Goal: Task Accomplishment & Management: Manage account settings

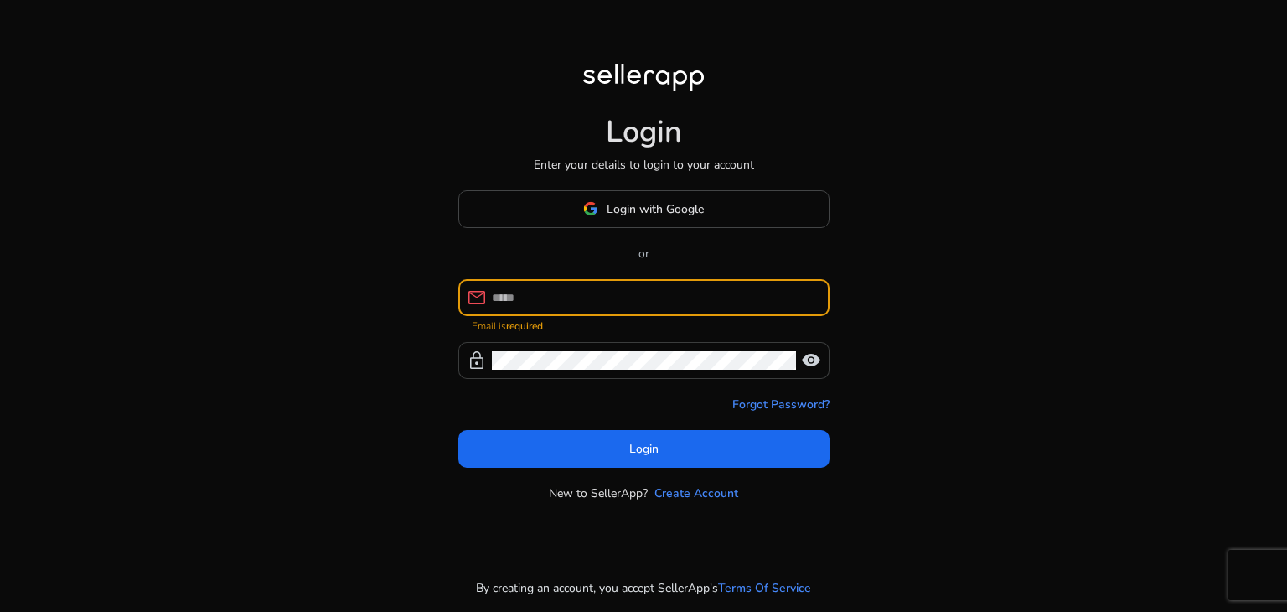
type input "**********"
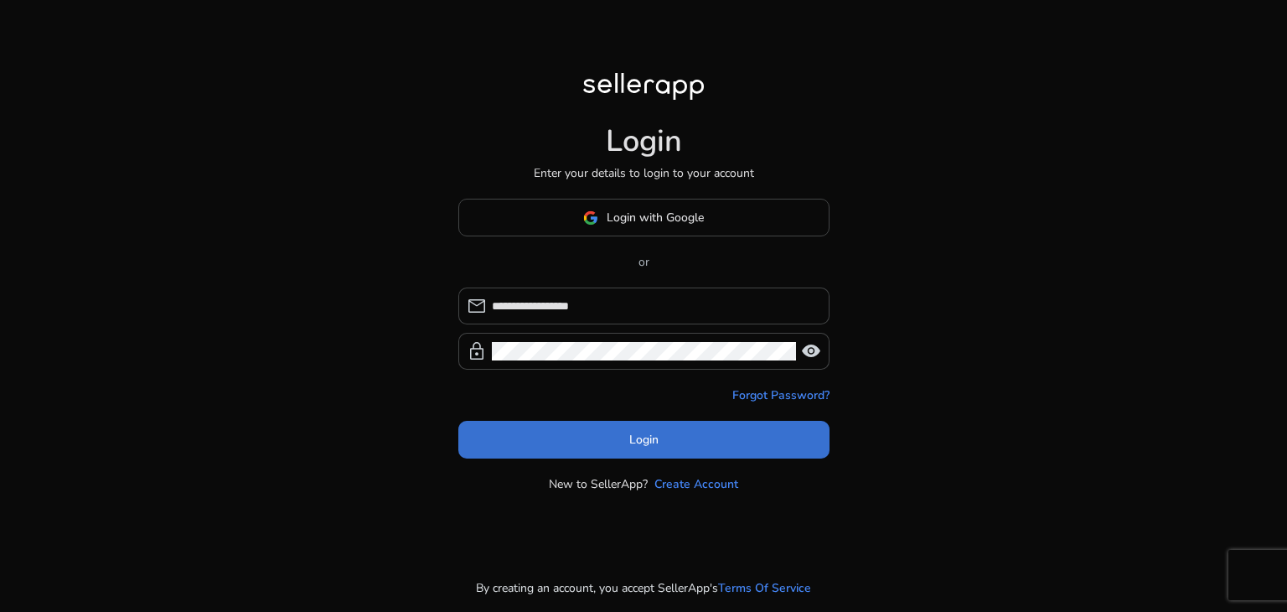
click at [640, 443] on span "Login" at bounding box center [643, 440] width 29 height 18
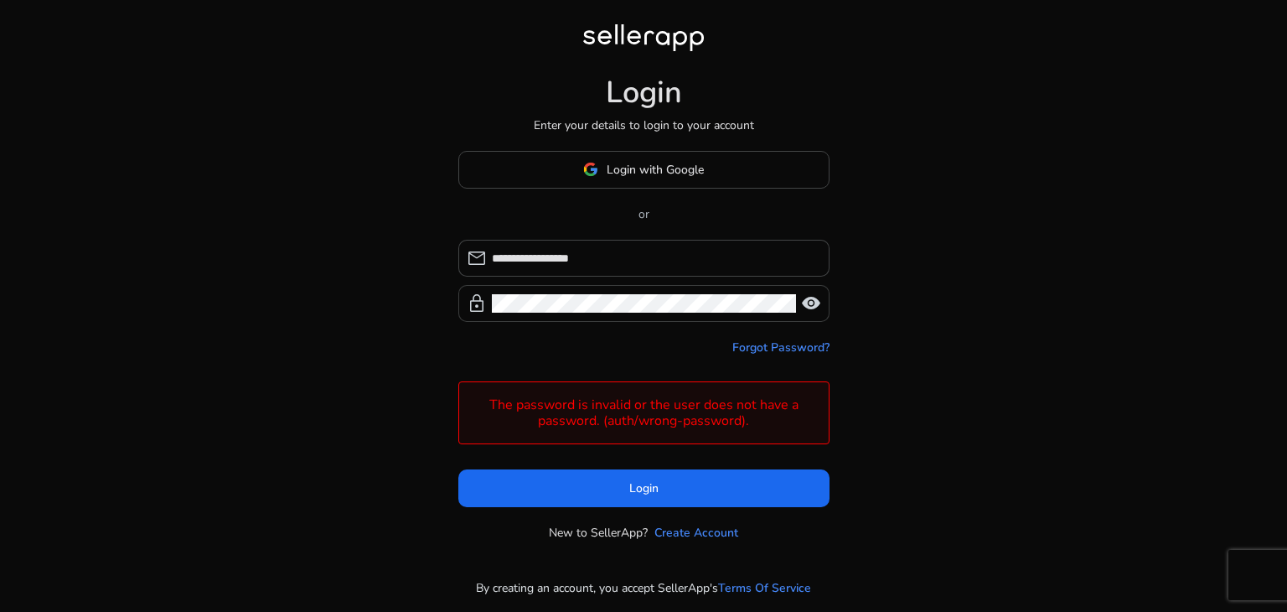
click at [814, 306] on span "visibility" at bounding box center [811, 303] width 20 height 20
click at [863, 373] on div "**********" at bounding box center [643, 306] width 1287 height 612
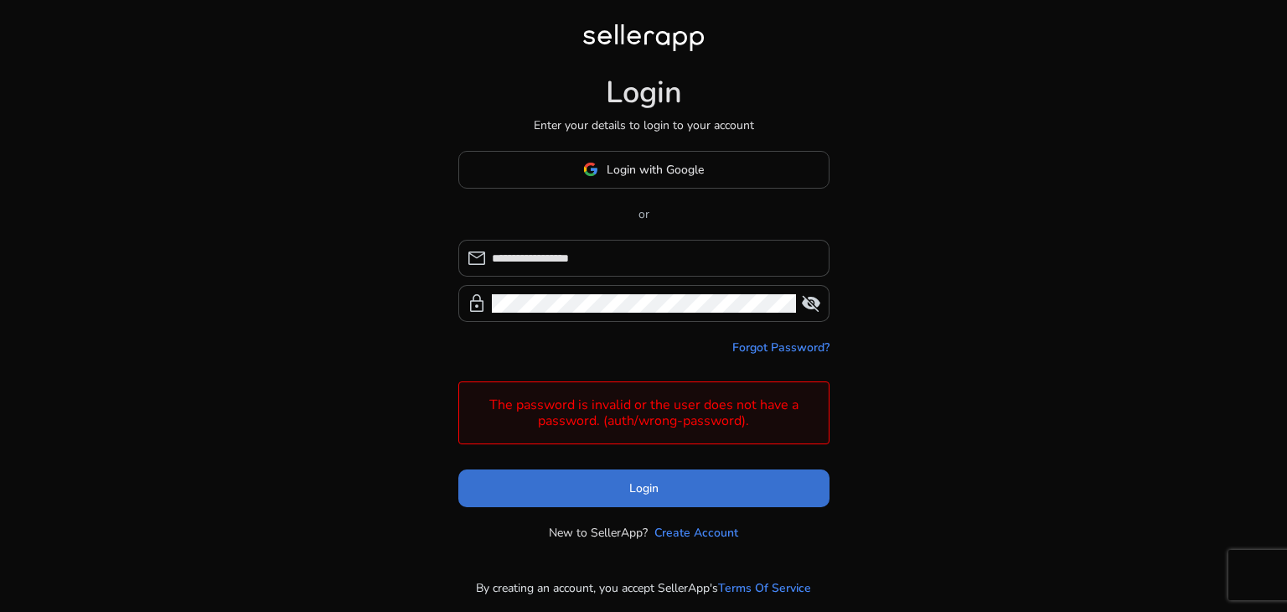
click at [599, 492] on span at bounding box center [643, 488] width 371 height 40
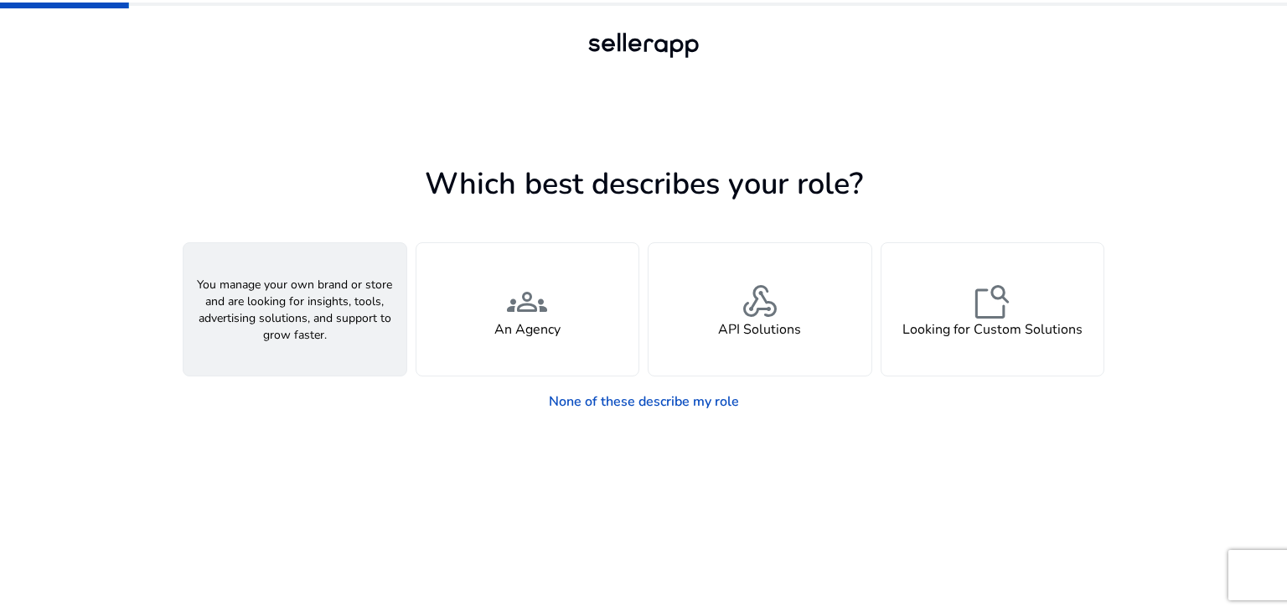
click at [334, 334] on div "person A Seller" at bounding box center [295, 309] width 223 height 132
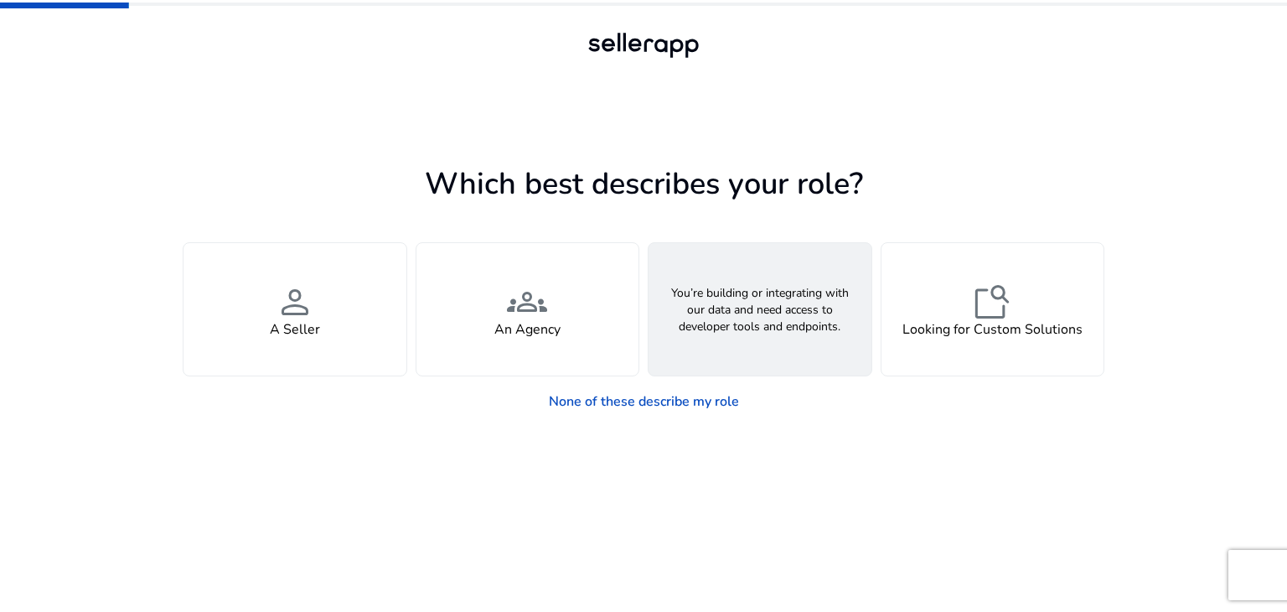
click at [754, 322] on h4 "API Solutions" at bounding box center [759, 330] width 83 height 16
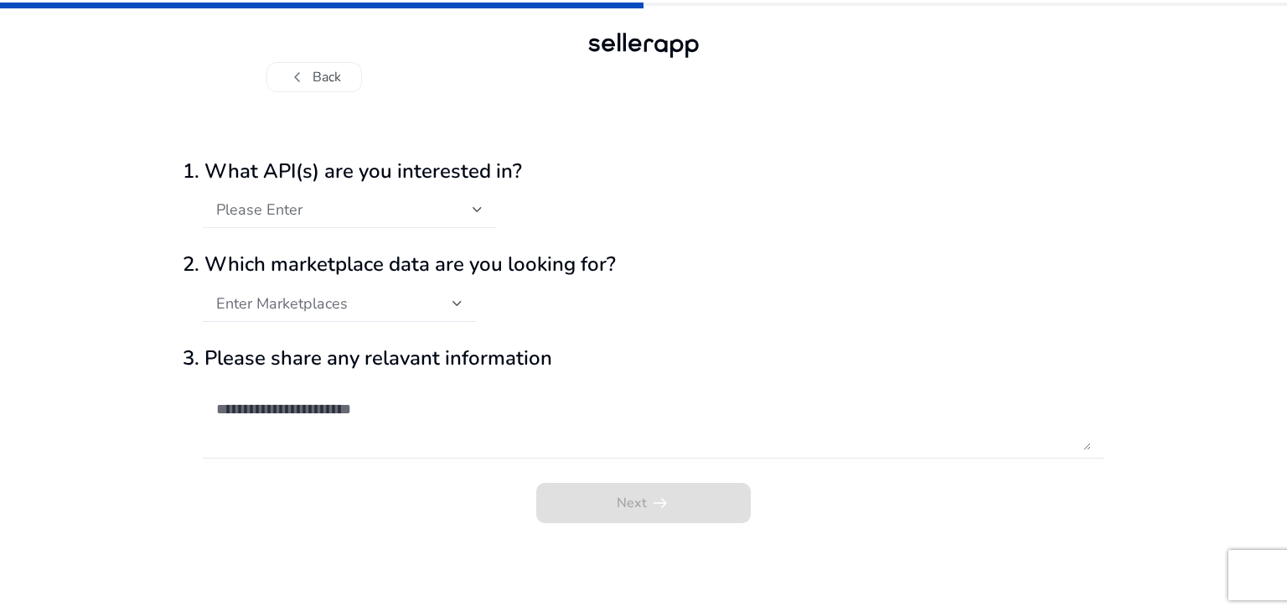
click at [473, 211] on div at bounding box center [478, 209] width 10 height 7
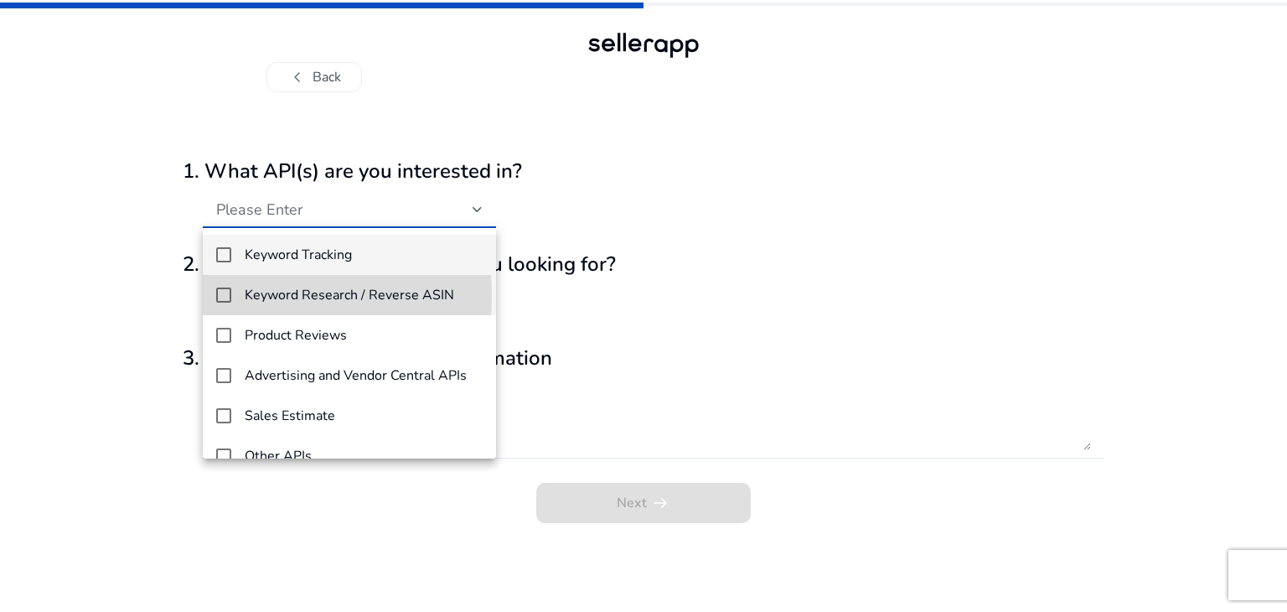
click at [234, 297] on mat-option "Keyword Research / Reverse ASIN" at bounding box center [349, 295] width 293 height 40
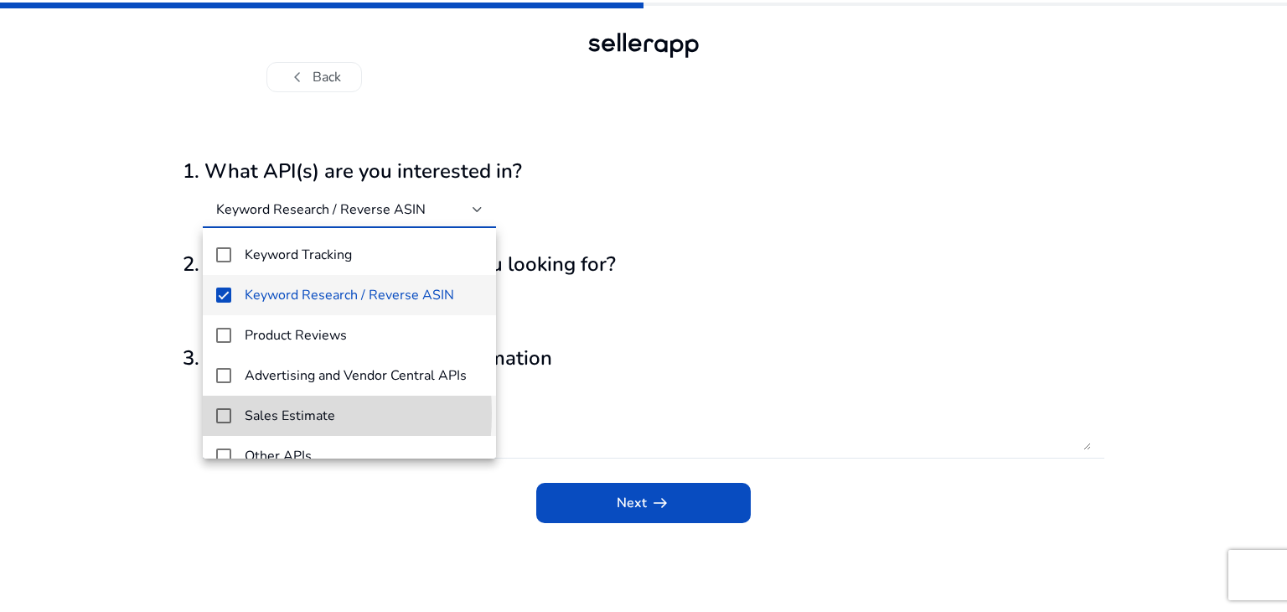
click at [225, 413] on mat-pseudo-checkbox at bounding box center [223, 415] width 15 height 15
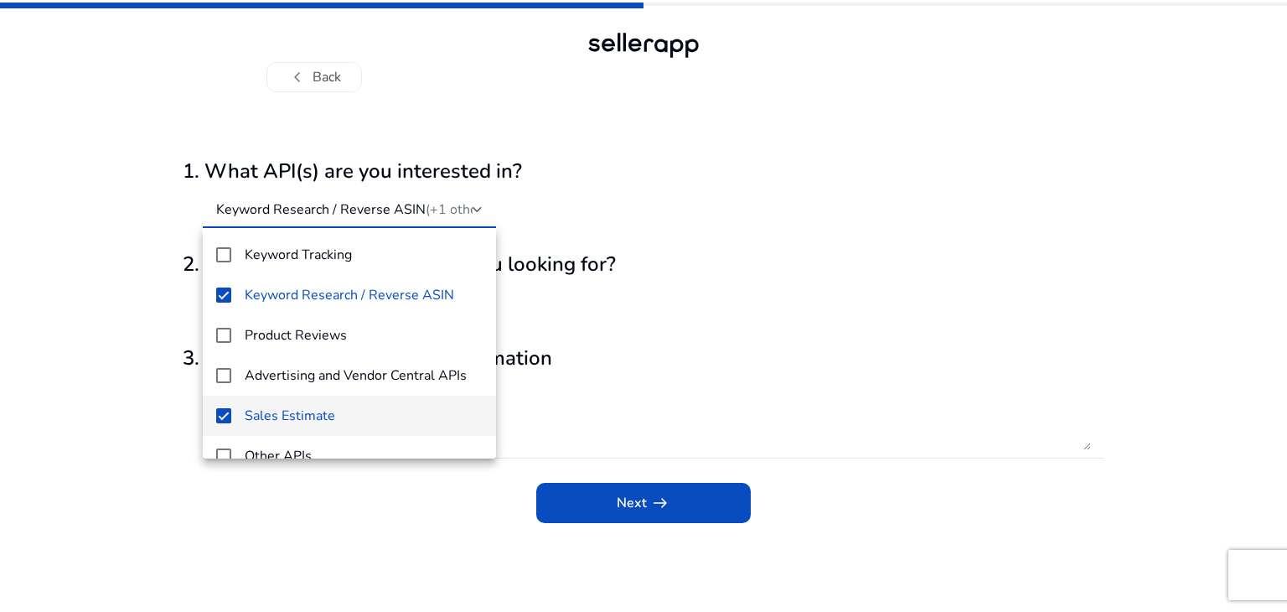
click at [638, 500] on div at bounding box center [643, 306] width 1287 height 612
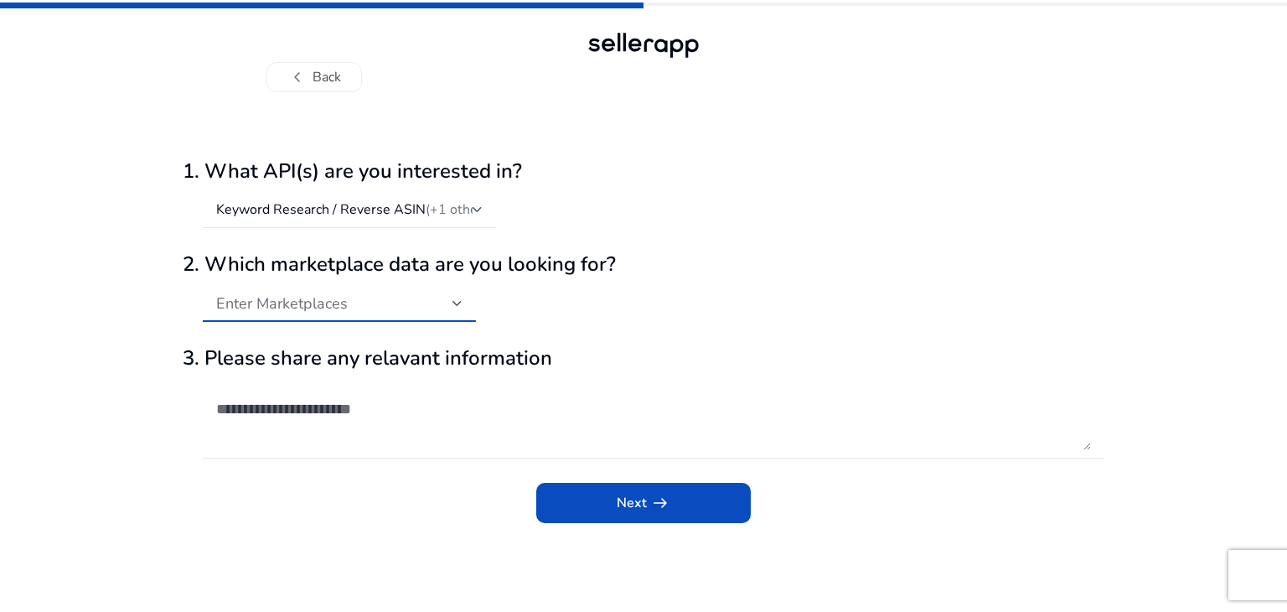
click at [391, 298] on div "Enter Marketplaces" at bounding box center [334, 303] width 236 height 18
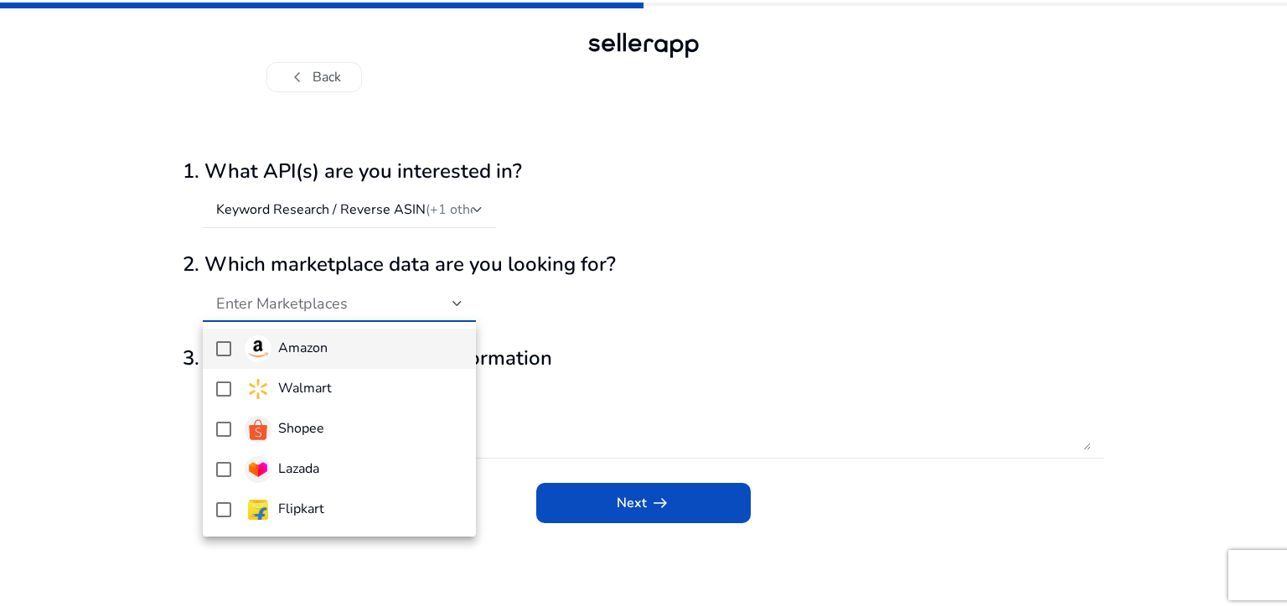
click at [335, 346] on span "Amazon" at bounding box center [354, 348] width 218 height 27
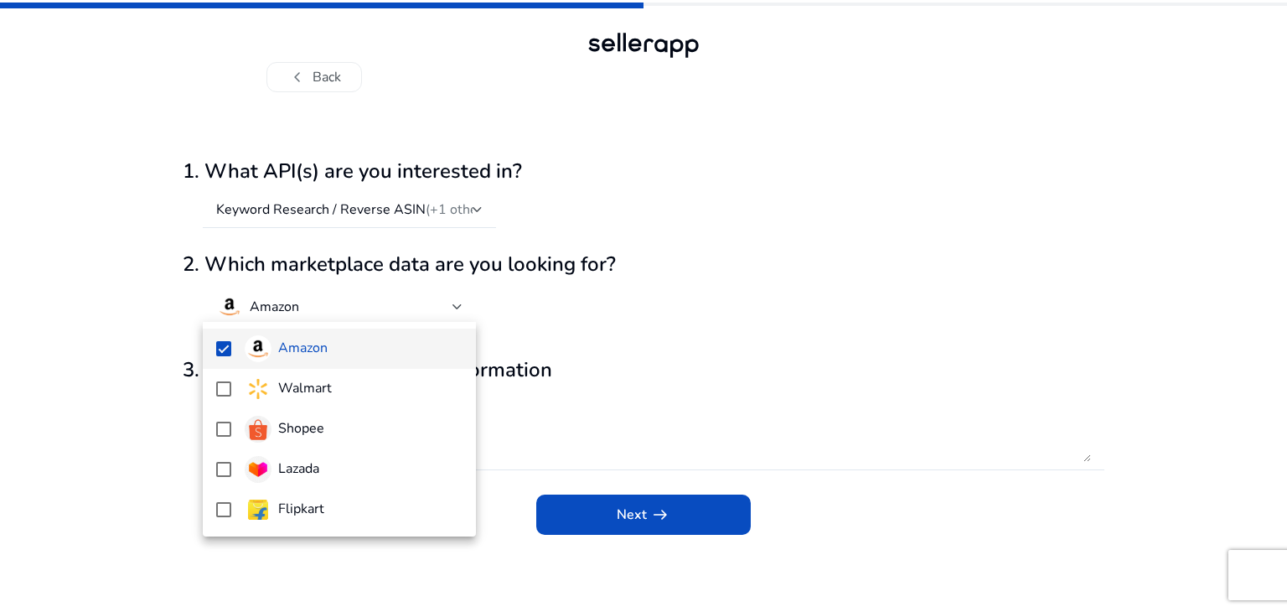
click at [593, 502] on div at bounding box center [643, 306] width 1287 height 612
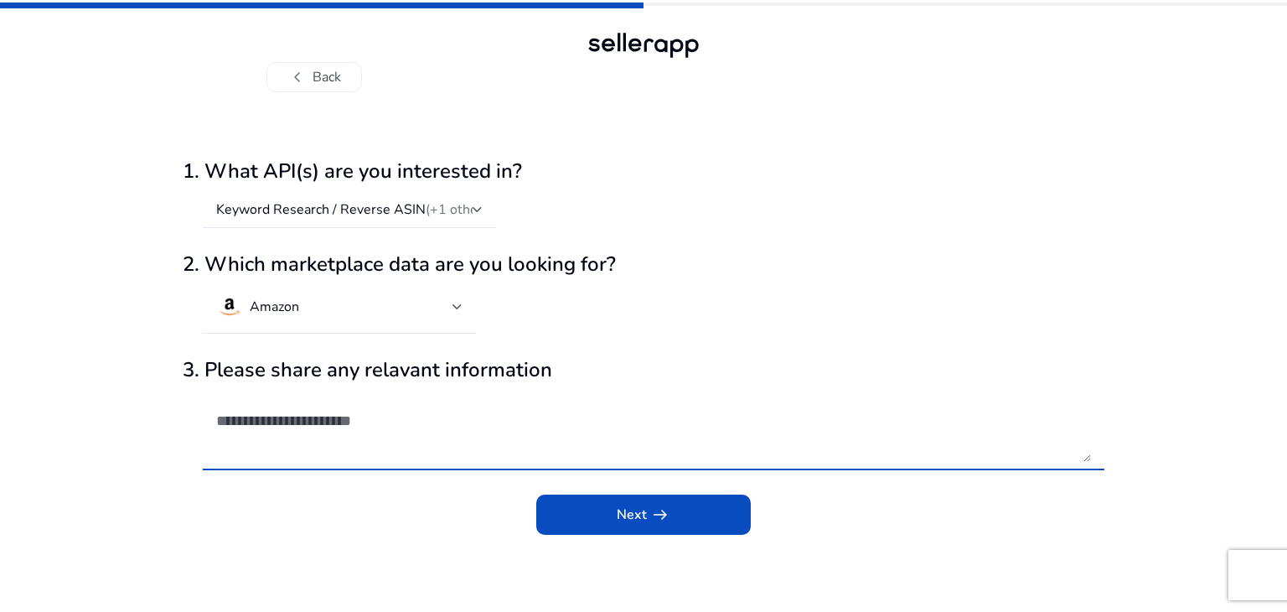
click at [382, 433] on textarea at bounding box center [653, 430] width 875 height 64
click at [543, 434] on textarea at bounding box center [653, 430] width 875 height 64
type textarea "*"
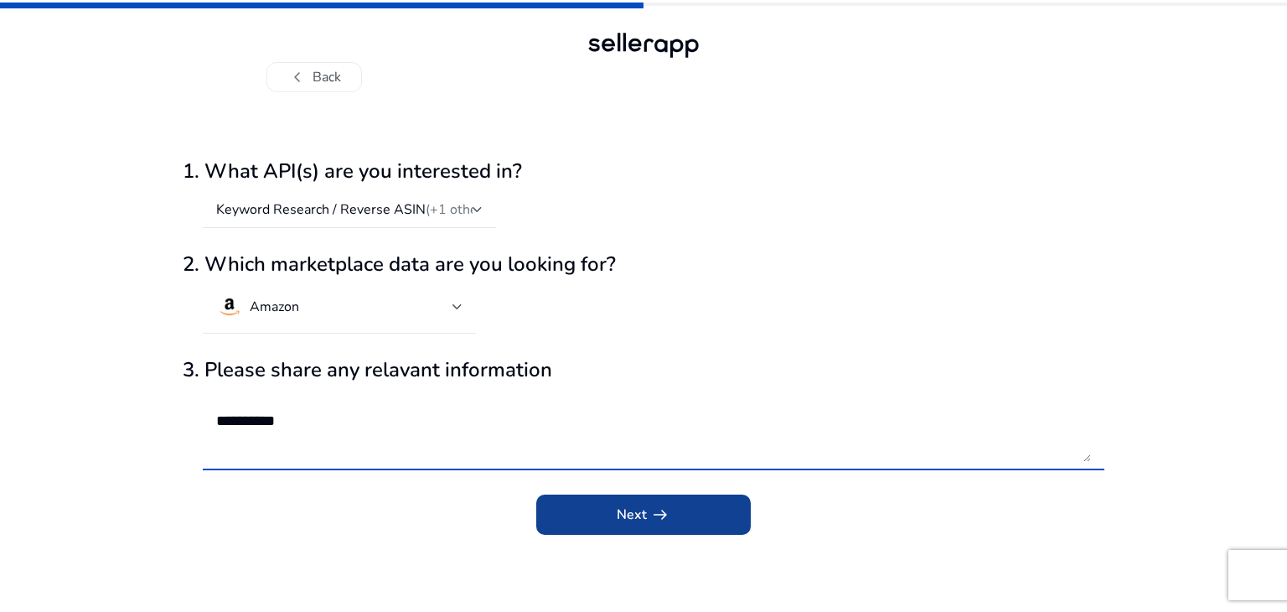
type textarea "*********"
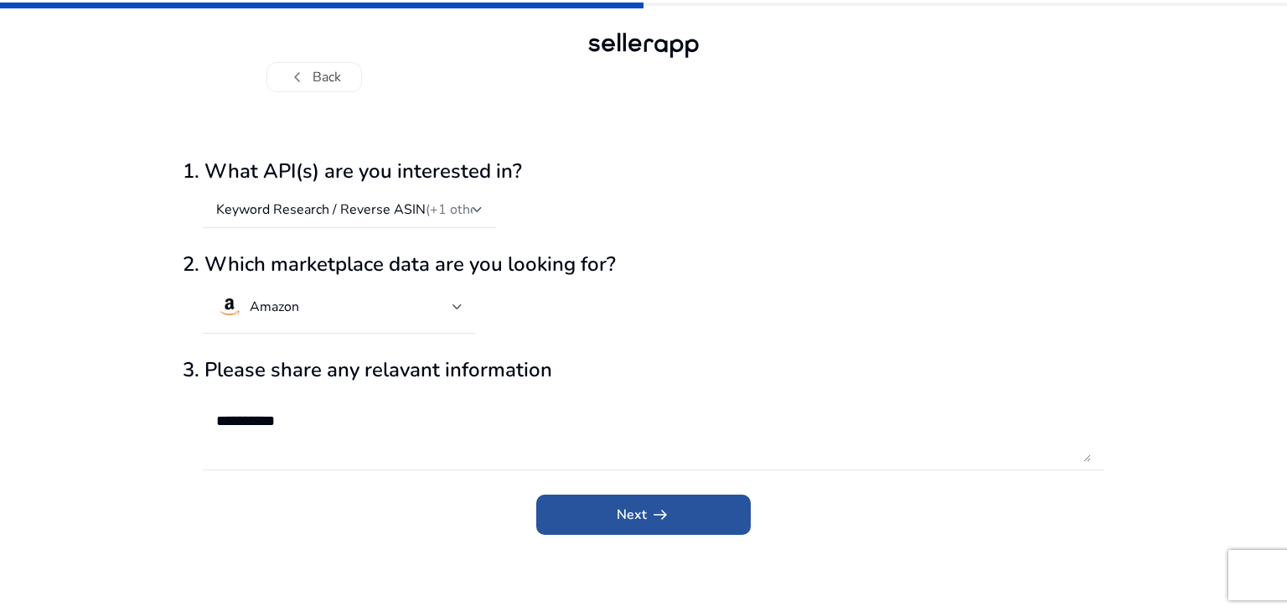
click at [582, 512] on span "submit" at bounding box center [643, 514] width 215 height 40
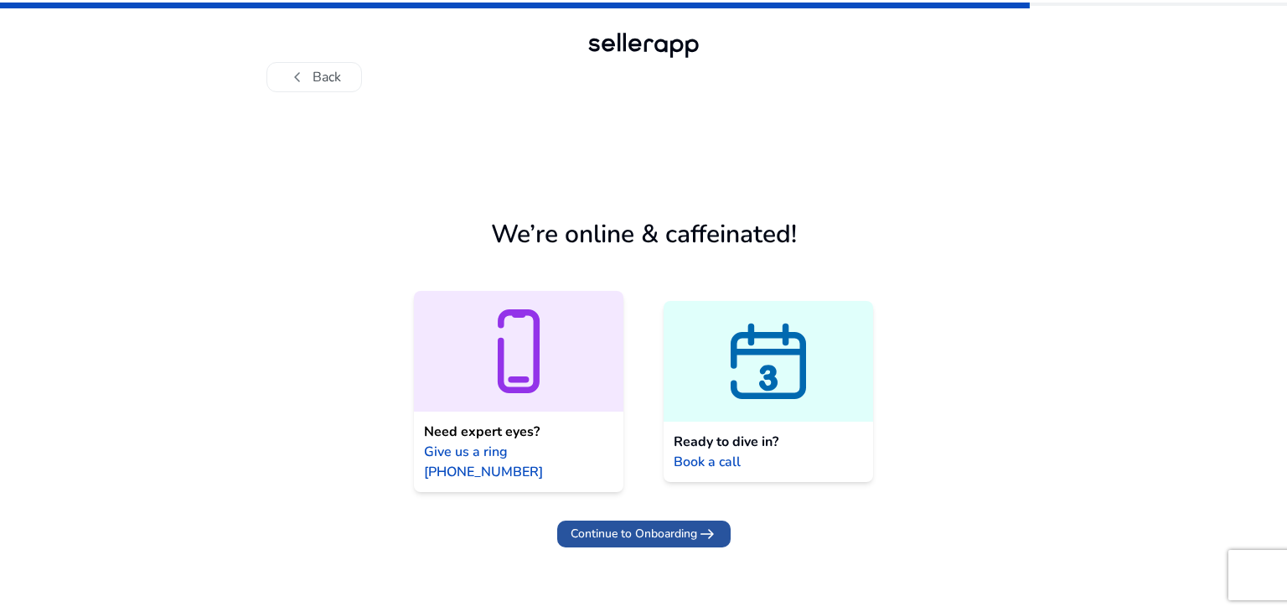
click at [660, 525] on span "Continue to Onboarding" at bounding box center [634, 534] width 127 height 18
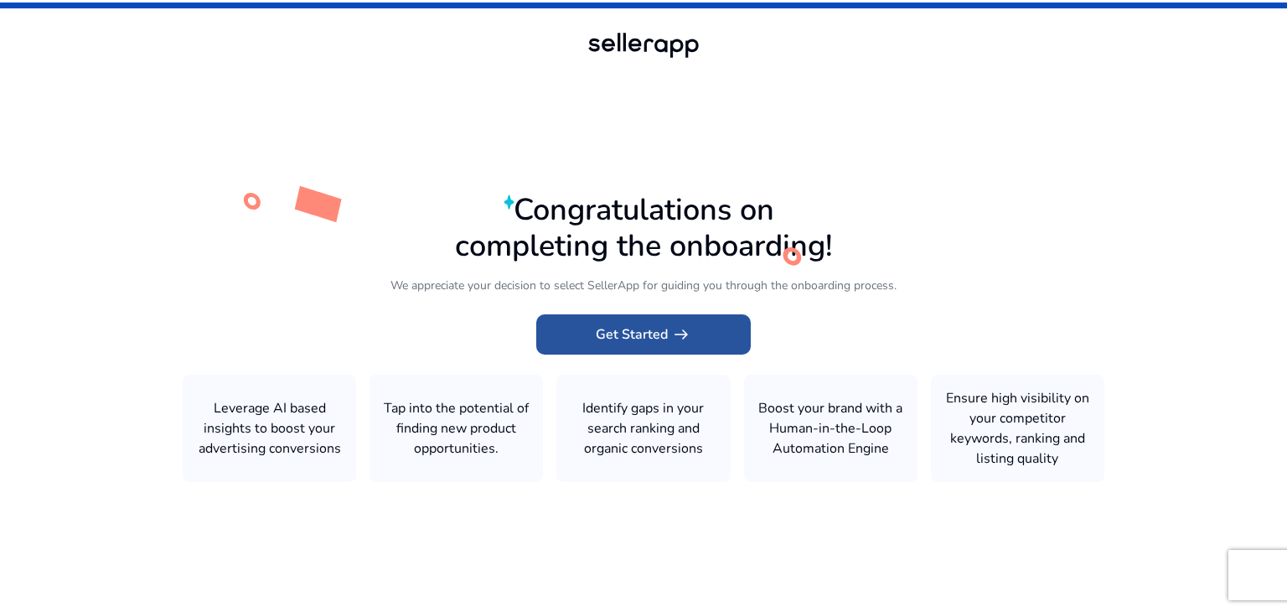
click at [658, 333] on span "Get Started arrow_right_alt" at bounding box center [644, 334] width 96 height 20
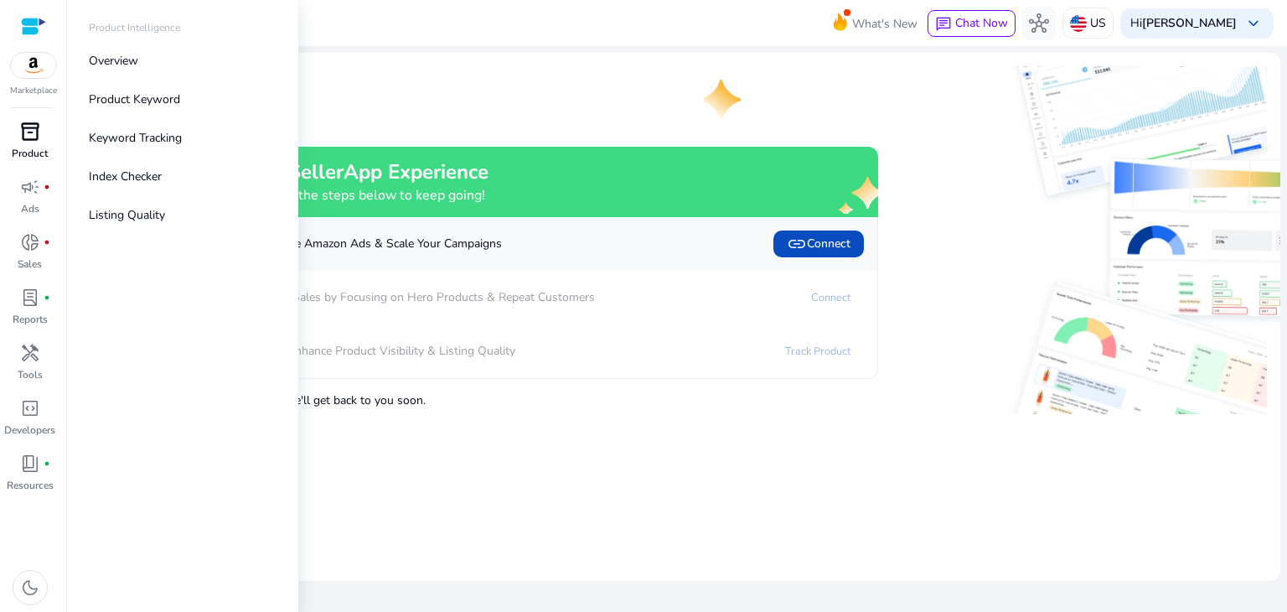
click at [27, 142] on span "inventory_2" at bounding box center [30, 132] width 20 height 20
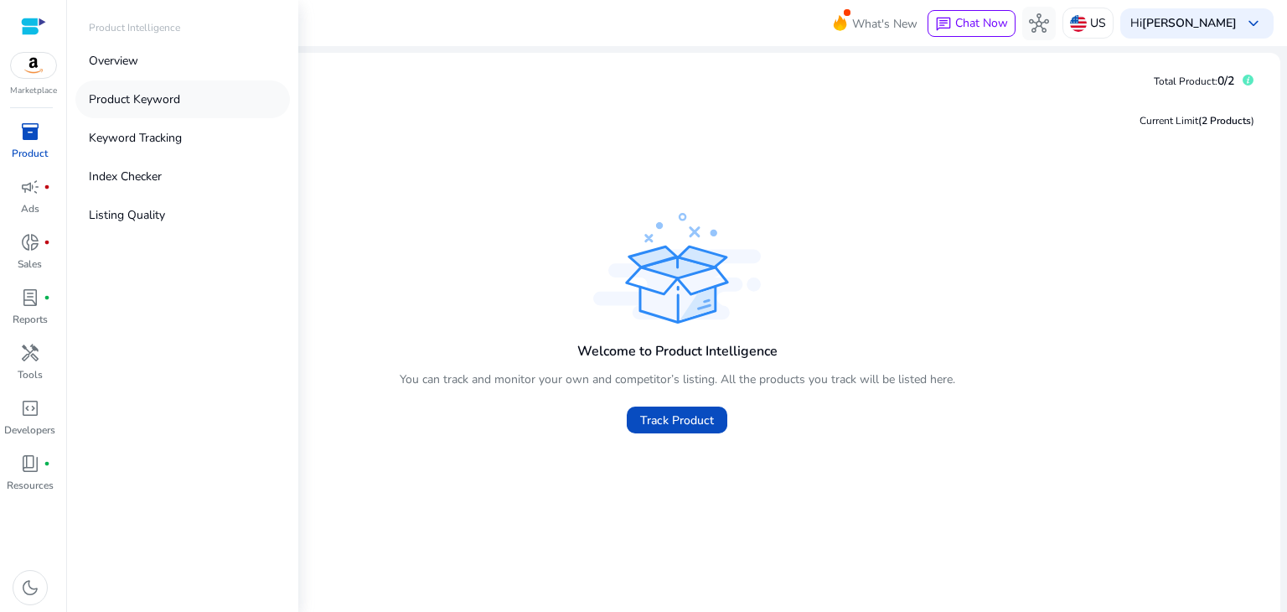
click at [127, 98] on p "Product Keyword" at bounding box center [134, 100] width 91 height 18
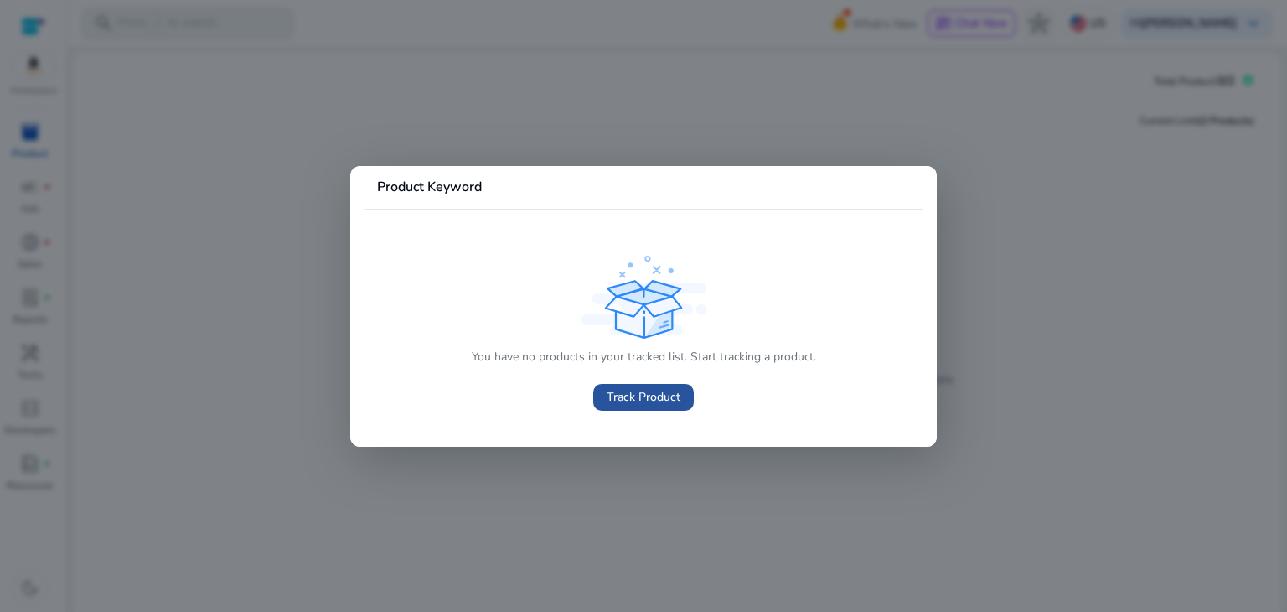
click at [636, 391] on span "Track Product" at bounding box center [644, 397] width 74 height 18
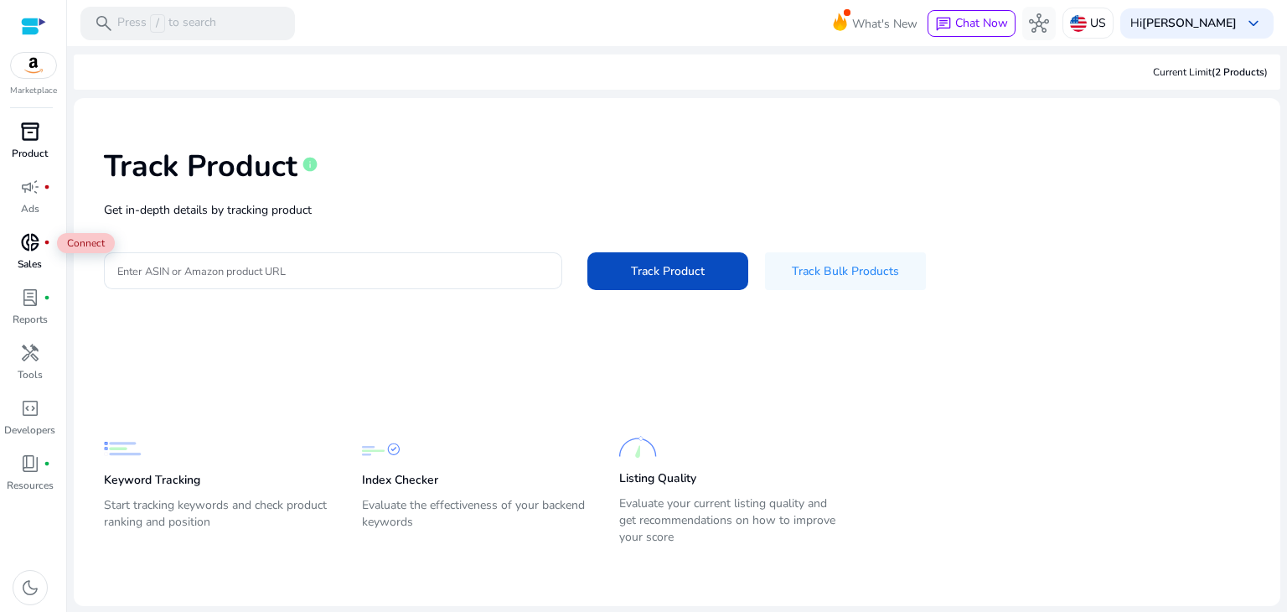
click at [23, 252] on span "donut_small" at bounding box center [30, 242] width 20 height 20
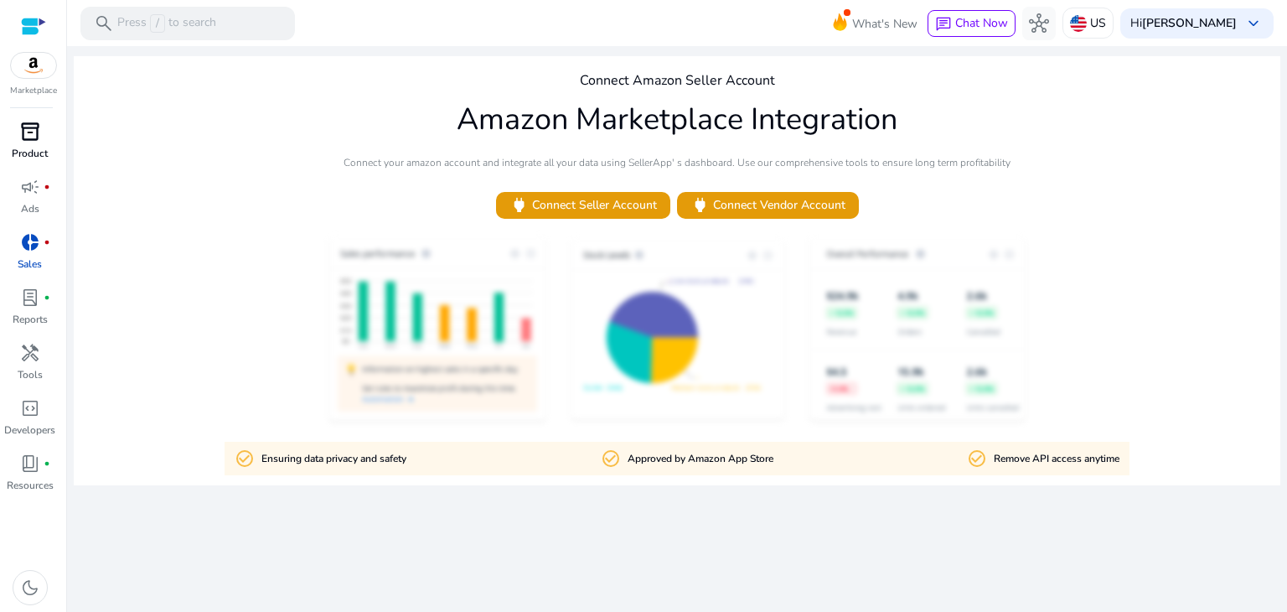
click at [34, 79] on div "Marketplace" at bounding box center [33, 48] width 66 height 97
click at [27, 30] on div at bounding box center [33, 26] width 25 height 19
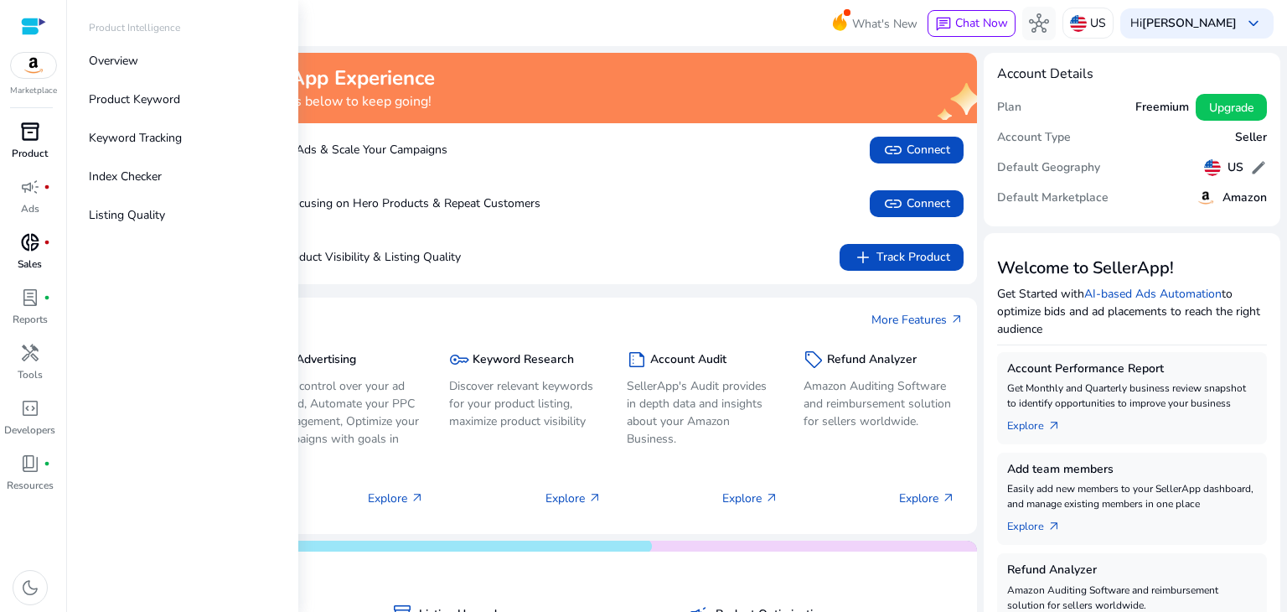
click at [43, 146] on p "Product" at bounding box center [30, 153] width 36 height 15
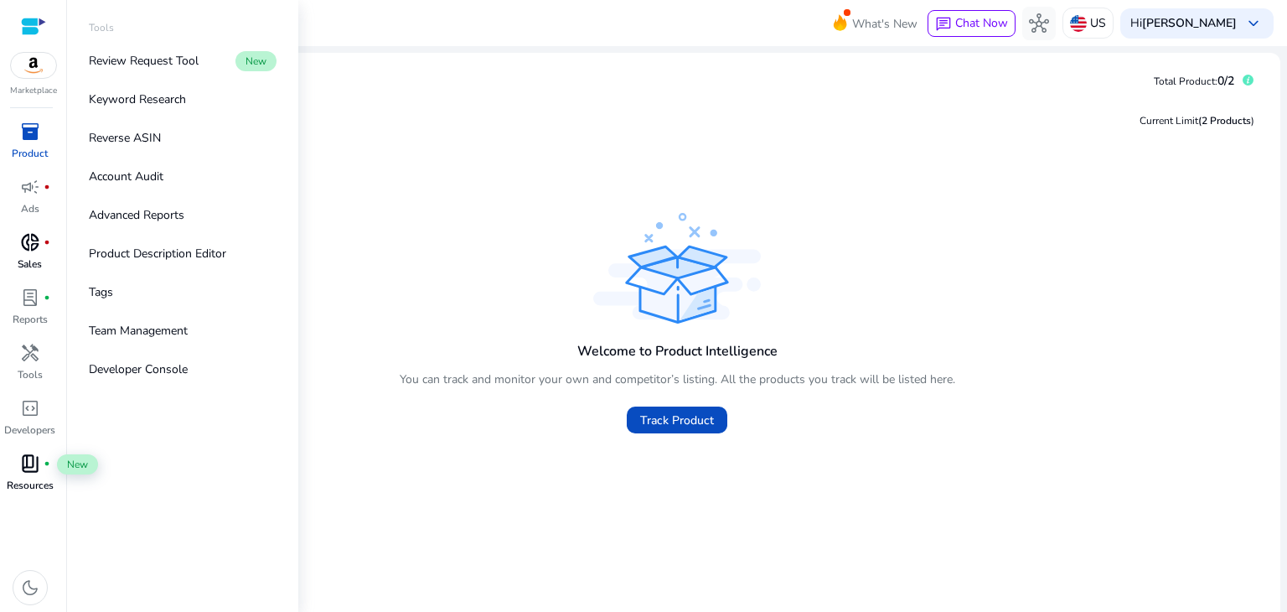
click at [44, 474] on div "book_4 fiber_manual_record" at bounding box center [30, 463] width 47 height 27
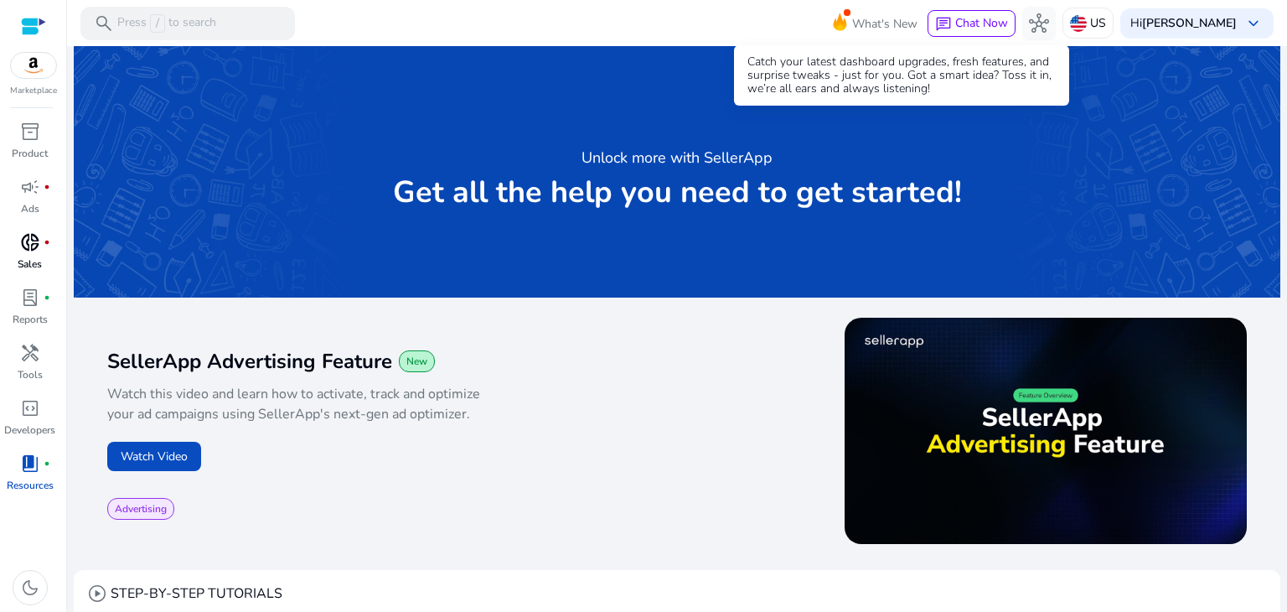
click at [912, 28] on span "What's New" at bounding box center [884, 23] width 65 height 29
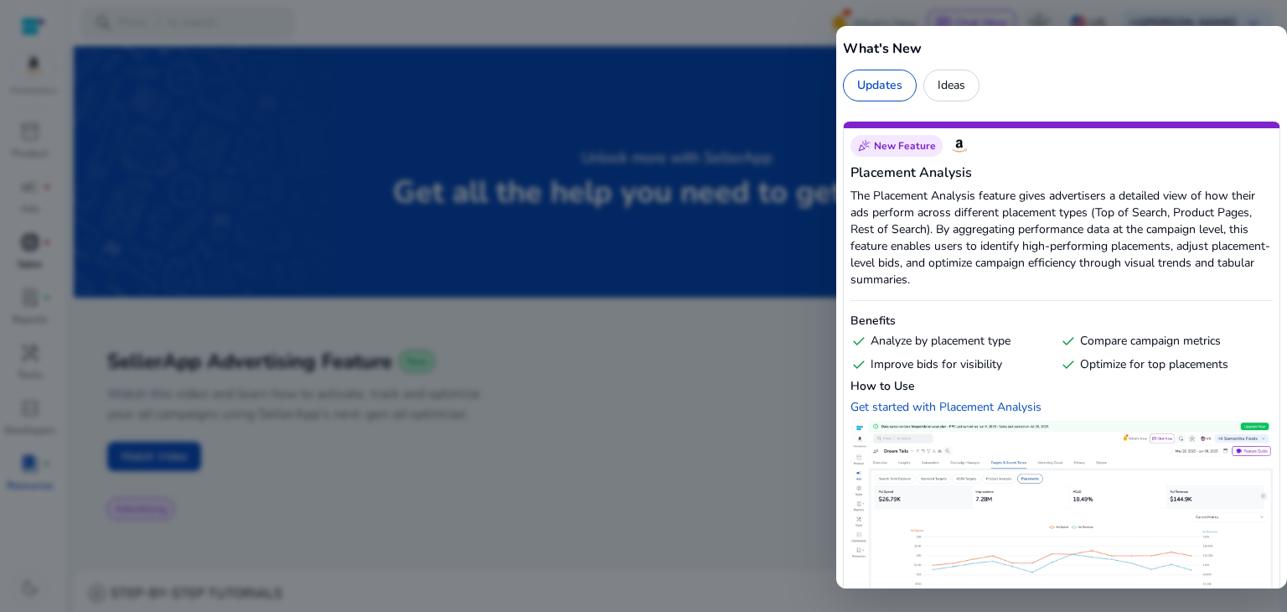
click at [456, 23] on div at bounding box center [643, 306] width 1287 height 612
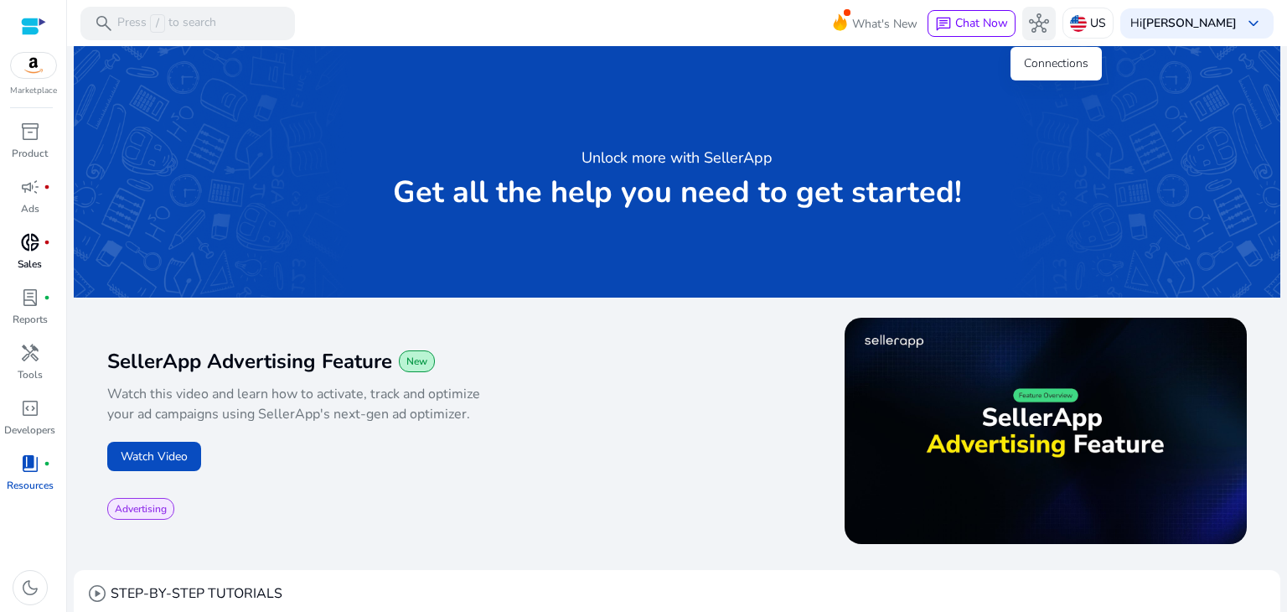
click at [1049, 27] on span "hub" at bounding box center [1039, 23] width 20 height 20
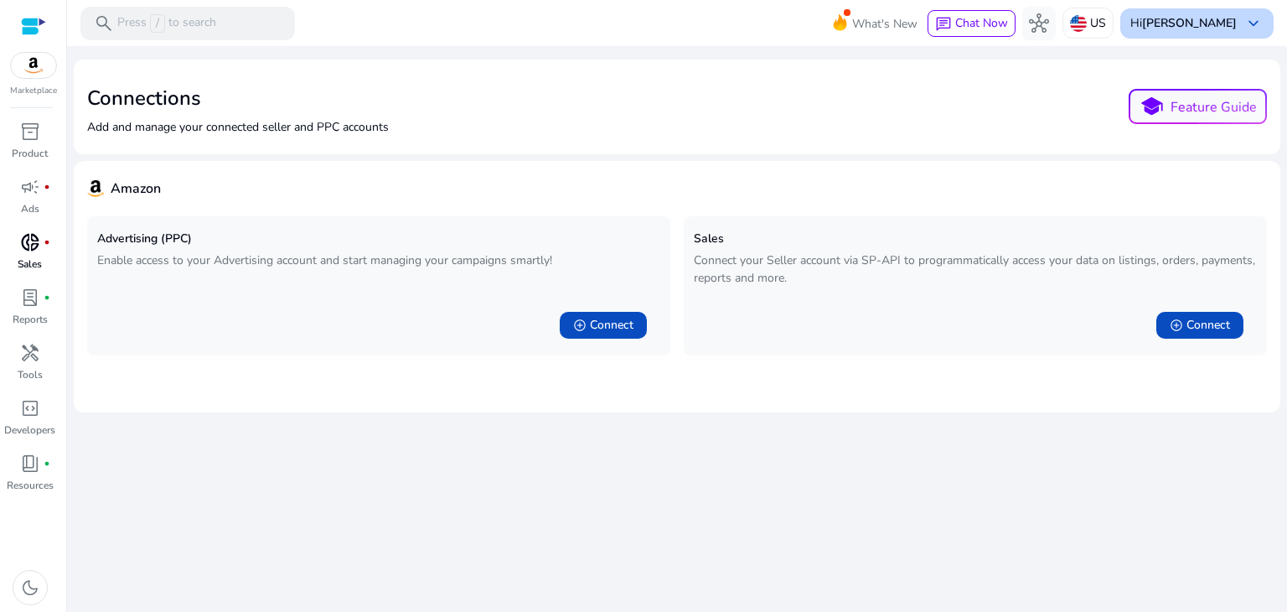
click at [1251, 28] on span "keyboard_arrow_down" at bounding box center [1254, 23] width 20 height 20
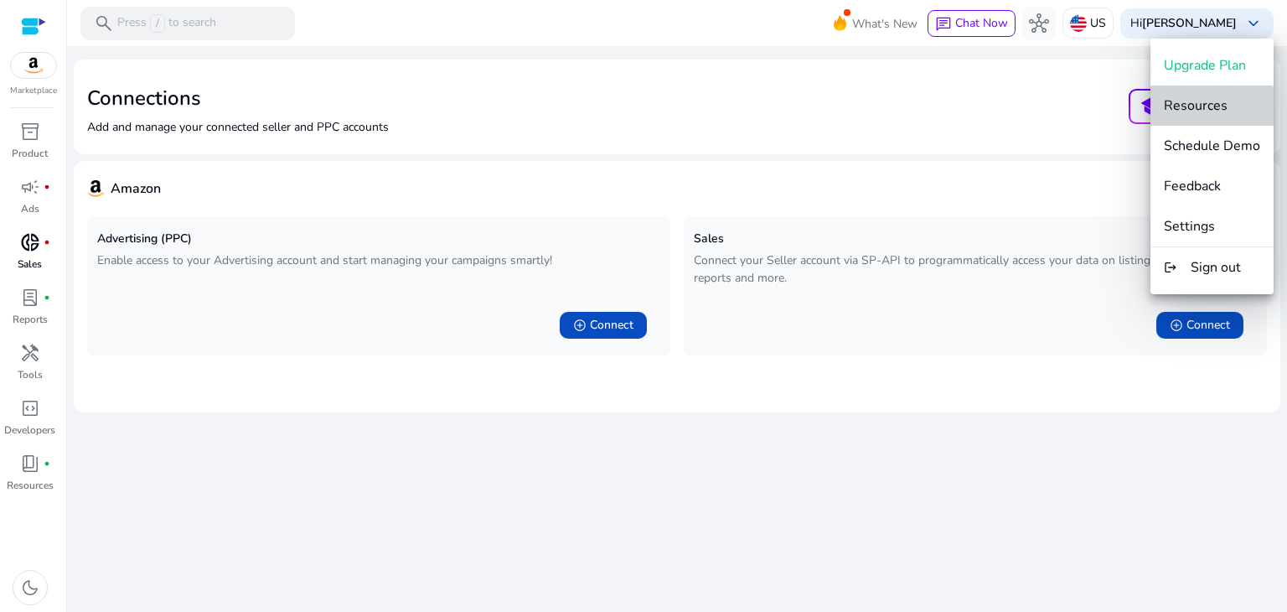
click at [1204, 108] on span "Resources" at bounding box center [1196, 105] width 64 height 18
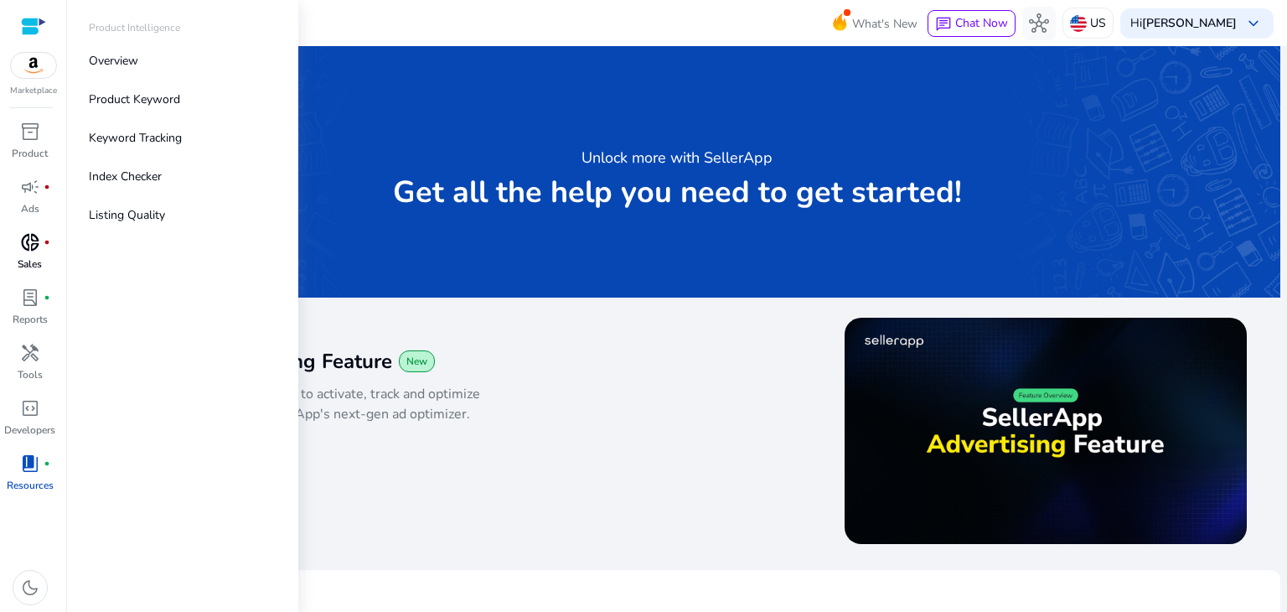
click at [32, 134] on span "inventory_2" at bounding box center [30, 132] width 20 height 20
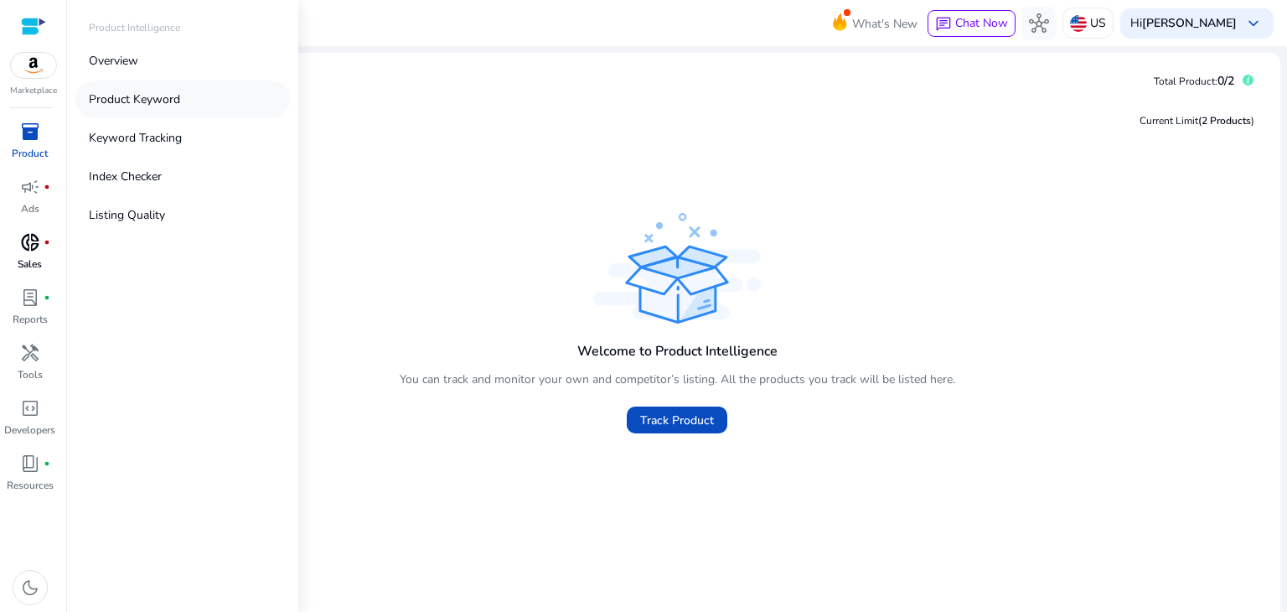
click at [134, 106] on p "Product Keyword" at bounding box center [134, 100] width 91 height 18
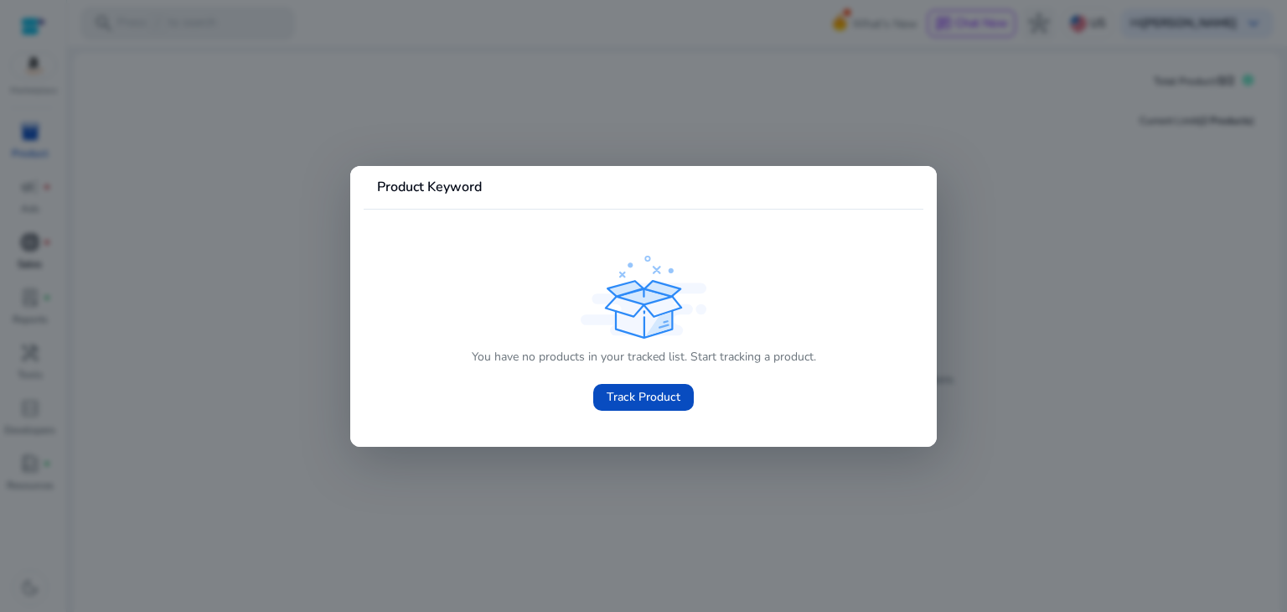
click at [1033, 115] on div at bounding box center [643, 306] width 1287 height 612
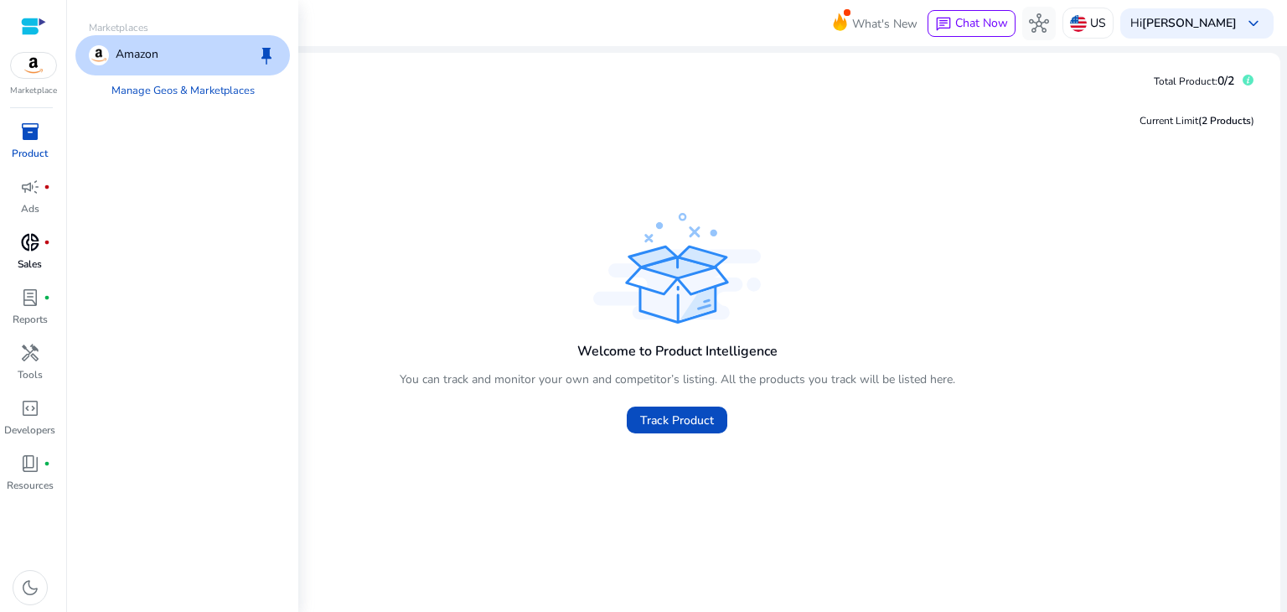
click at [46, 77] on img at bounding box center [33, 65] width 45 height 25
click at [181, 88] on link "Manage Geos & Marketplaces" at bounding box center [183, 90] width 170 height 30
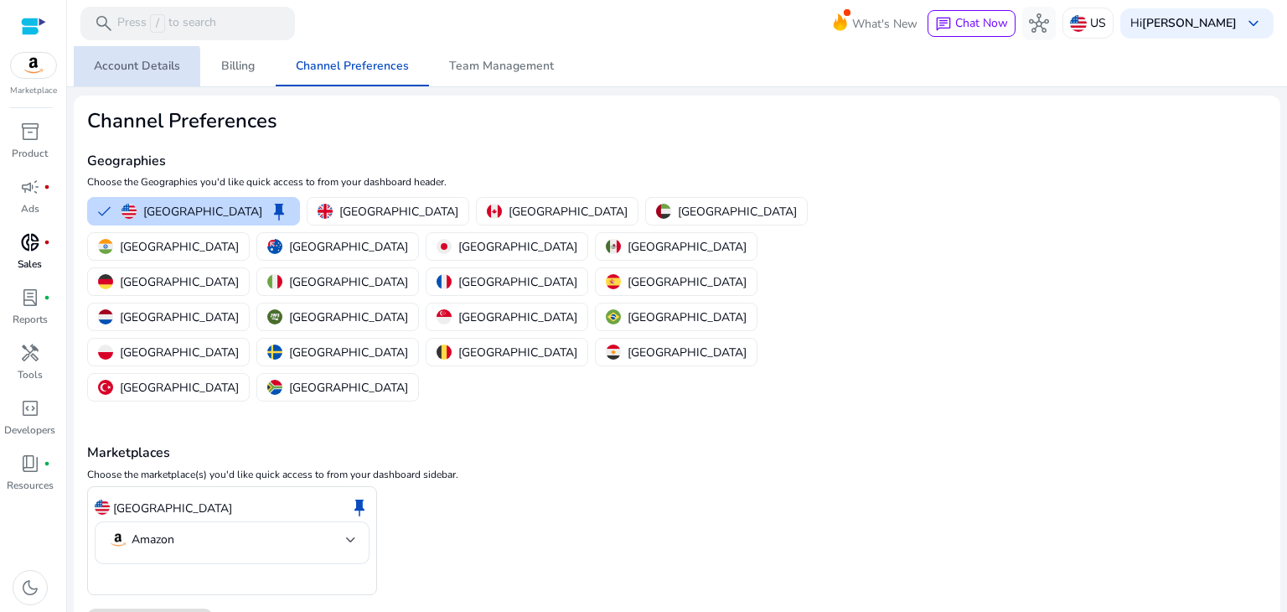
click at [126, 72] on span "Account Details" at bounding box center [137, 66] width 86 height 12
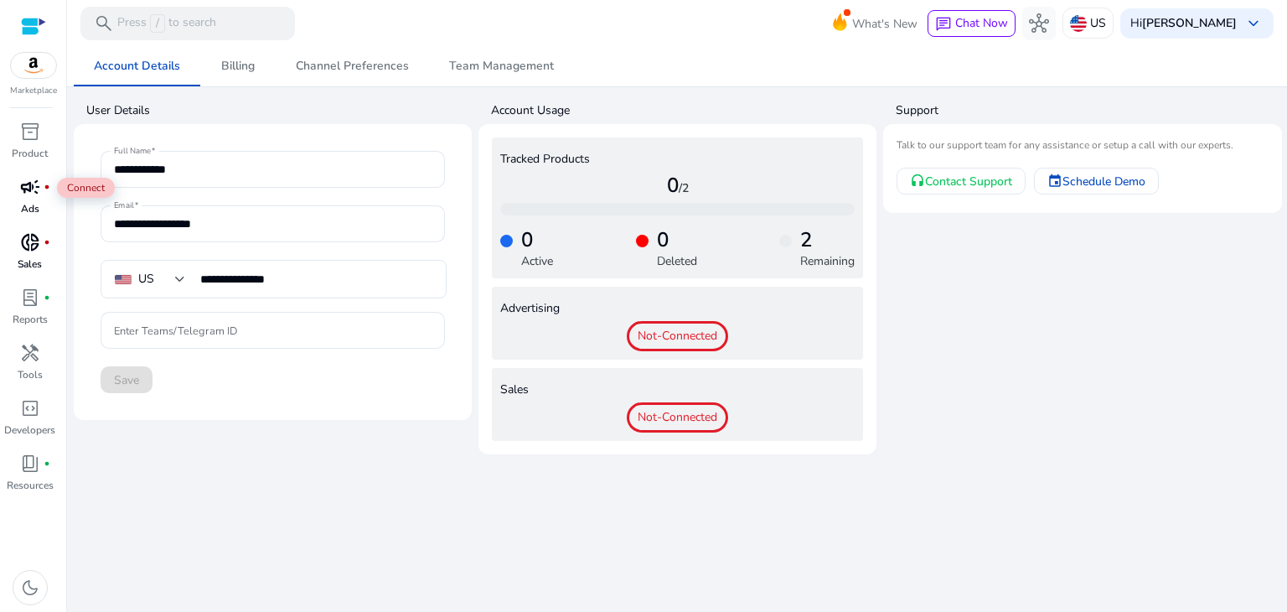
click at [33, 197] on span "campaign" at bounding box center [30, 187] width 20 height 20
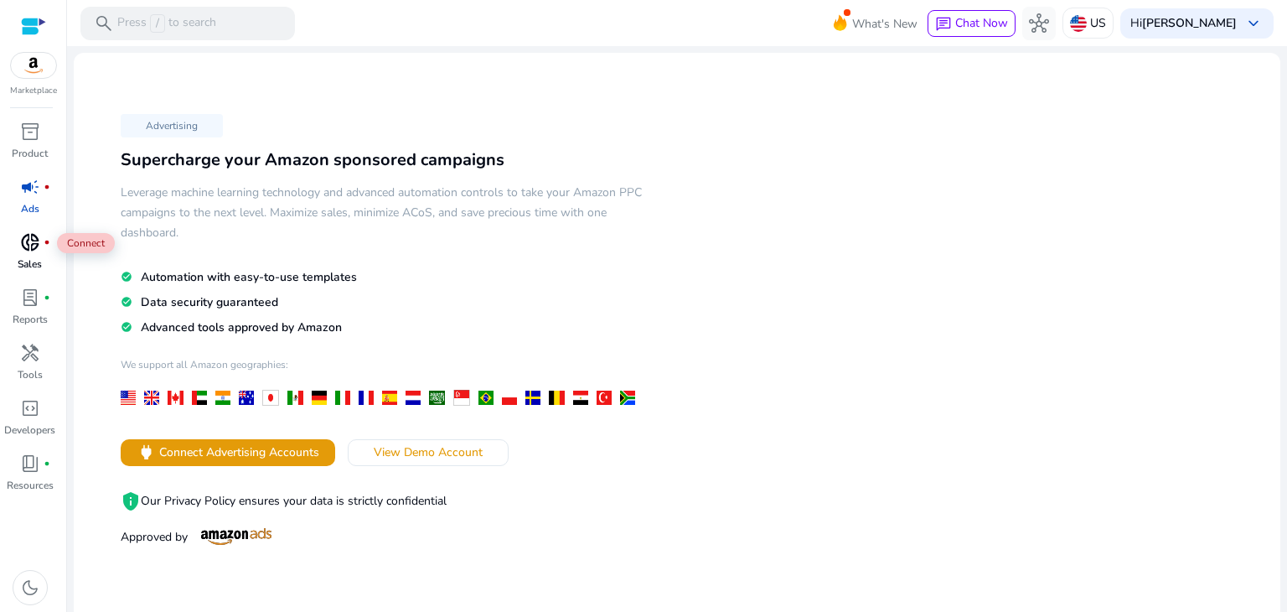
click at [41, 246] on div "donut_small fiber_manual_record" at bounding box center [30, 242] width 47 height 27
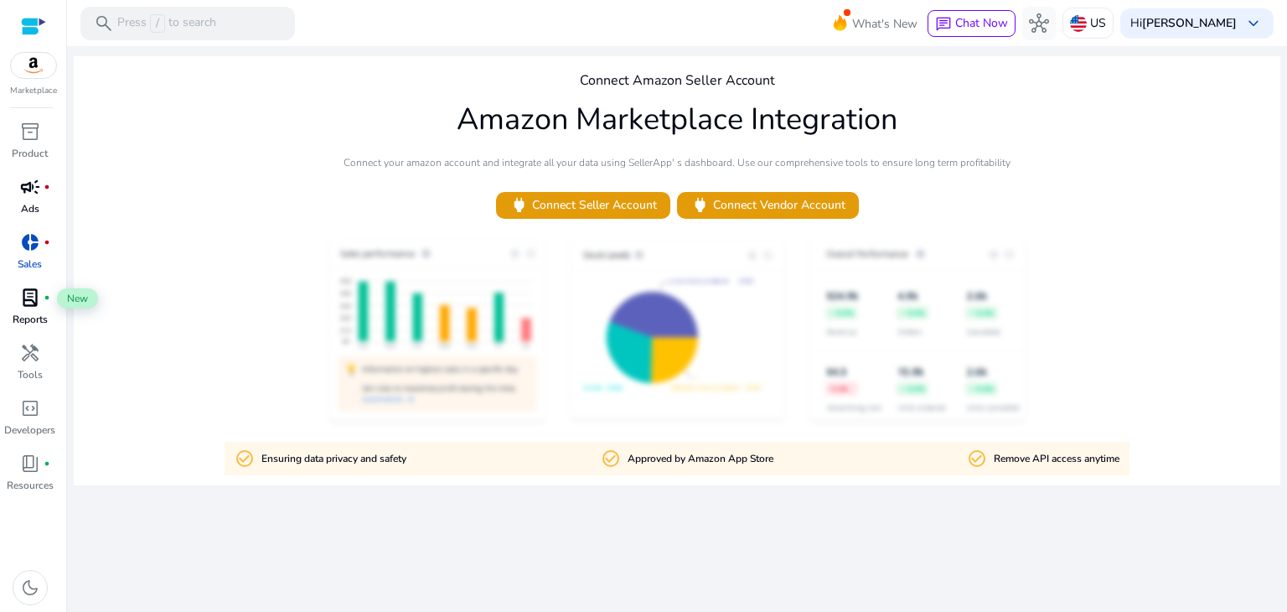
click at [30, 300] on span "lab_profile" at bounding box center [30, 297] width 20 height 20
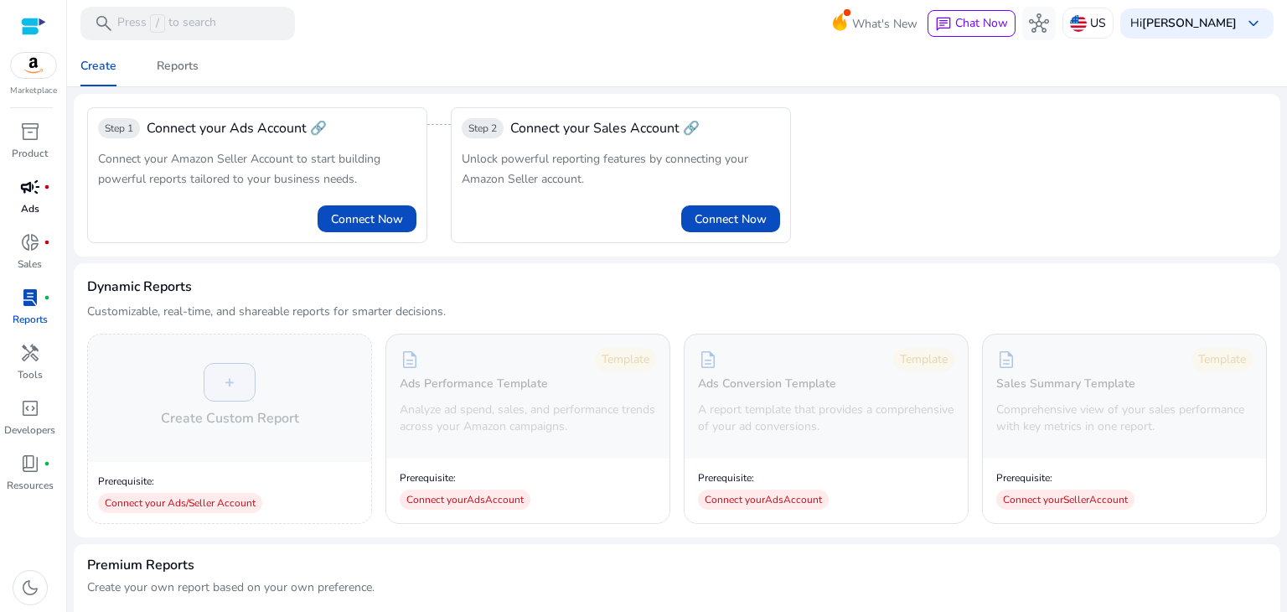
scroll to position [535, 0]
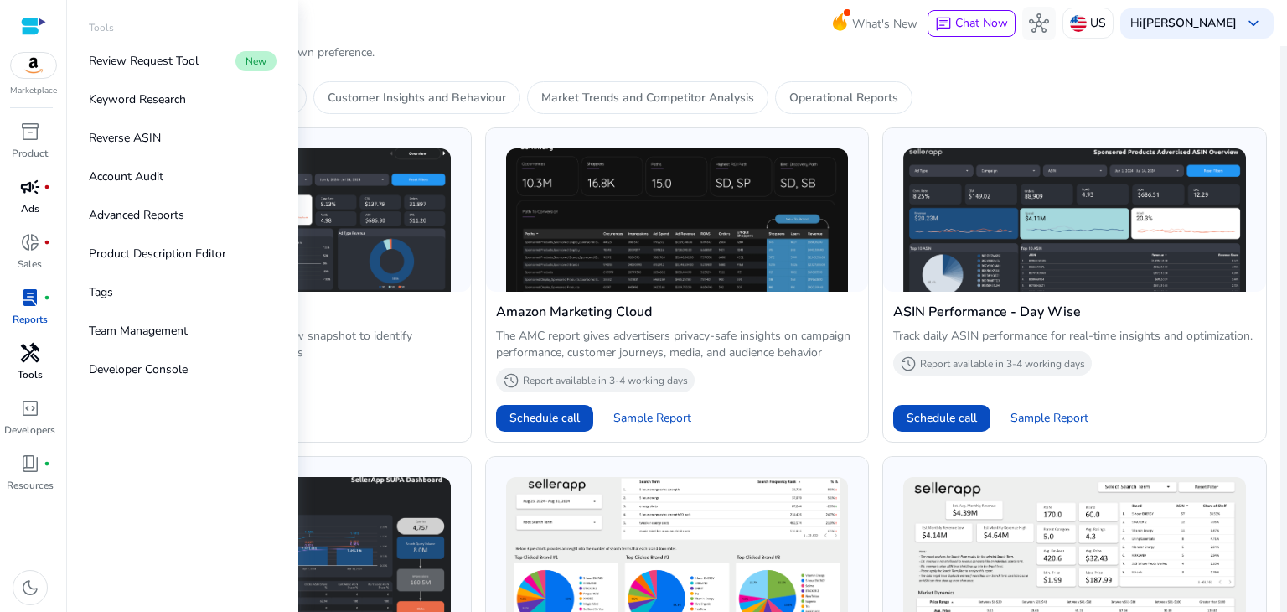
click at [39, 352] on span "handyman" at bounding box center [30, 353] width 20 height 20
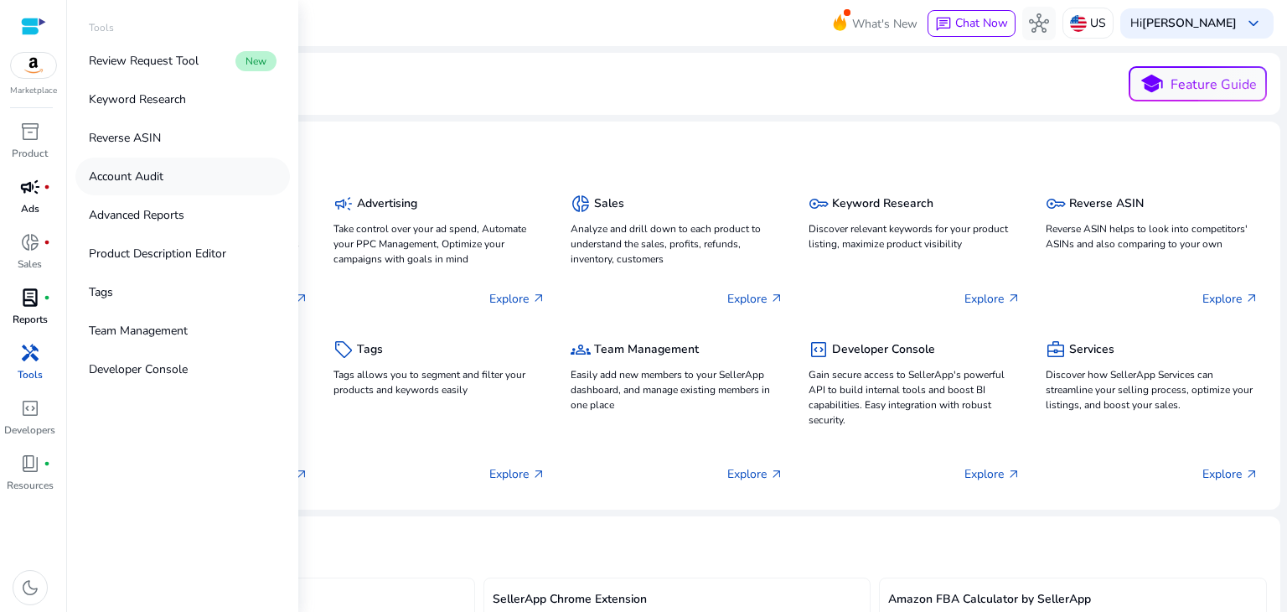
click at [145, 181] on p "Account Audit" at bounding box center [126, 177] width 75 height 18
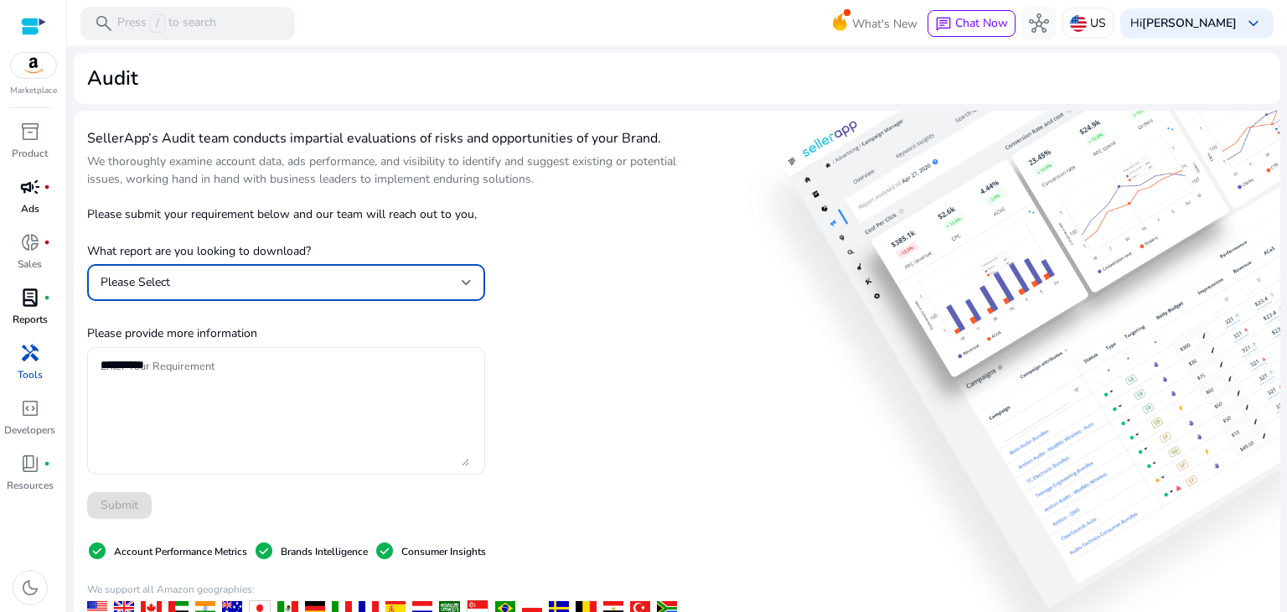
click at [462, 285] on div at bounding box center [467, 282] width 10 height 7
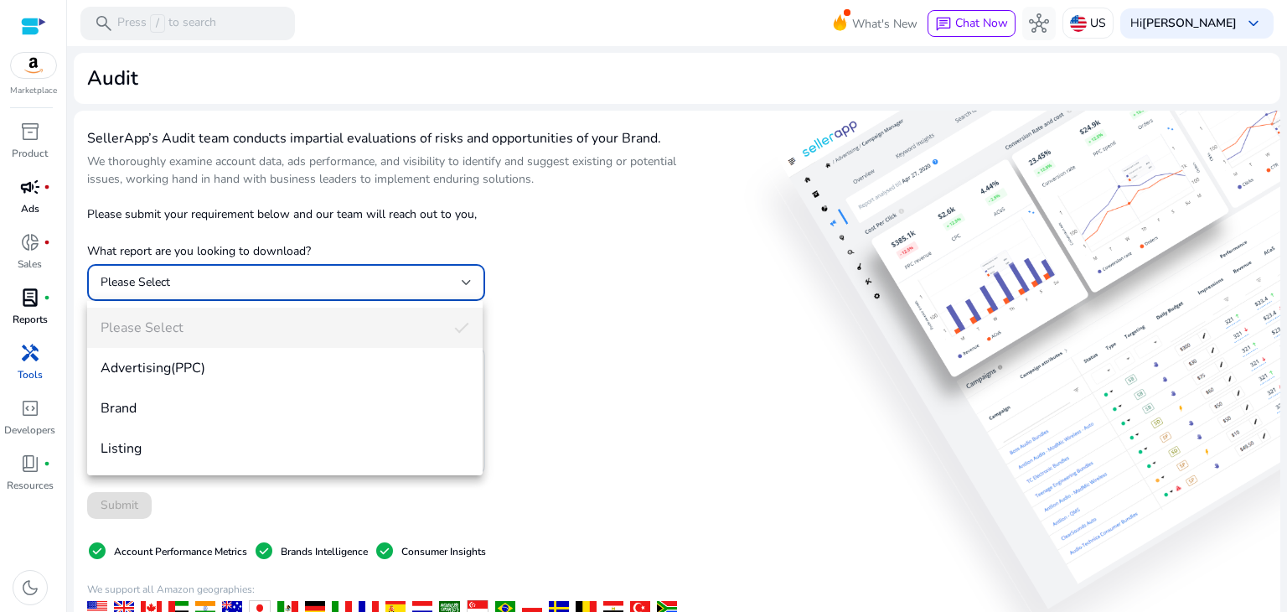
click at [462, 285] on div at bounding box center [643, 306] width 1287 height 612
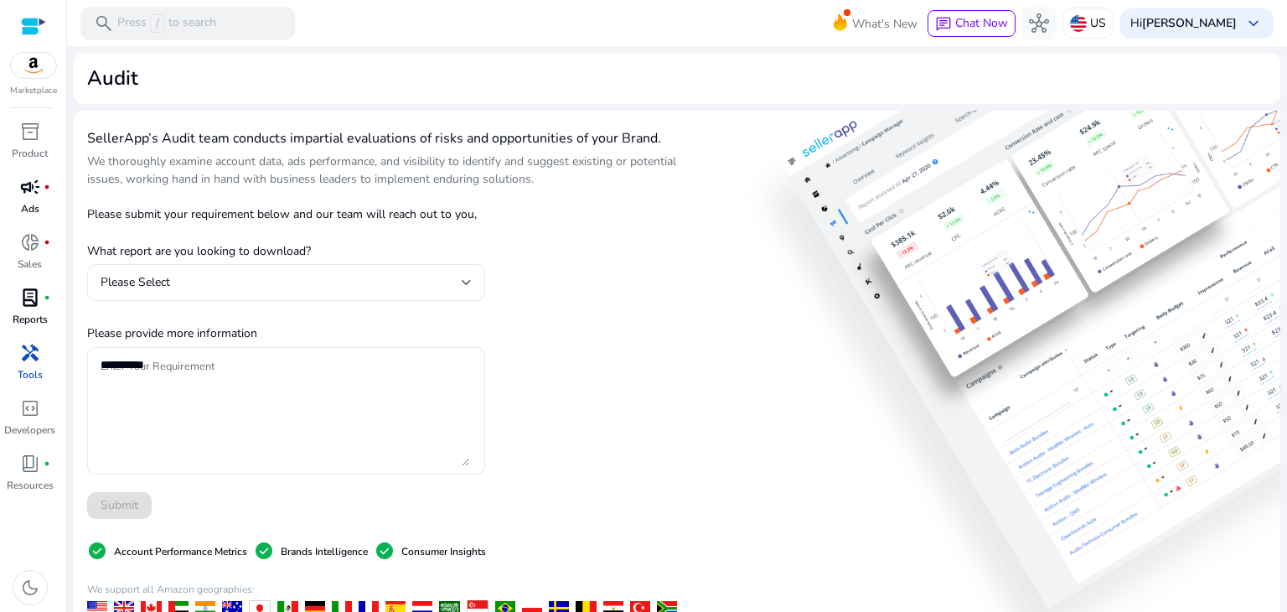
click at [34, 30] on div at bounding box center [33, 26] width 25 height 19
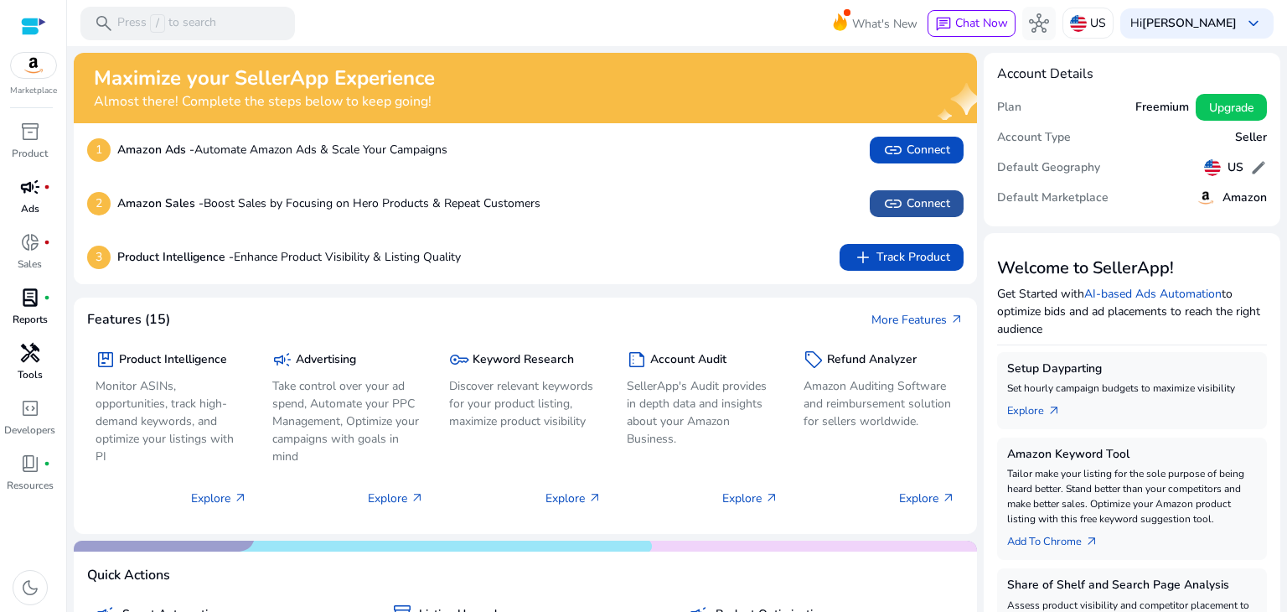
click at [908, 207] on span "link Connect" at bounding box center [916, 204] width 67 height 20
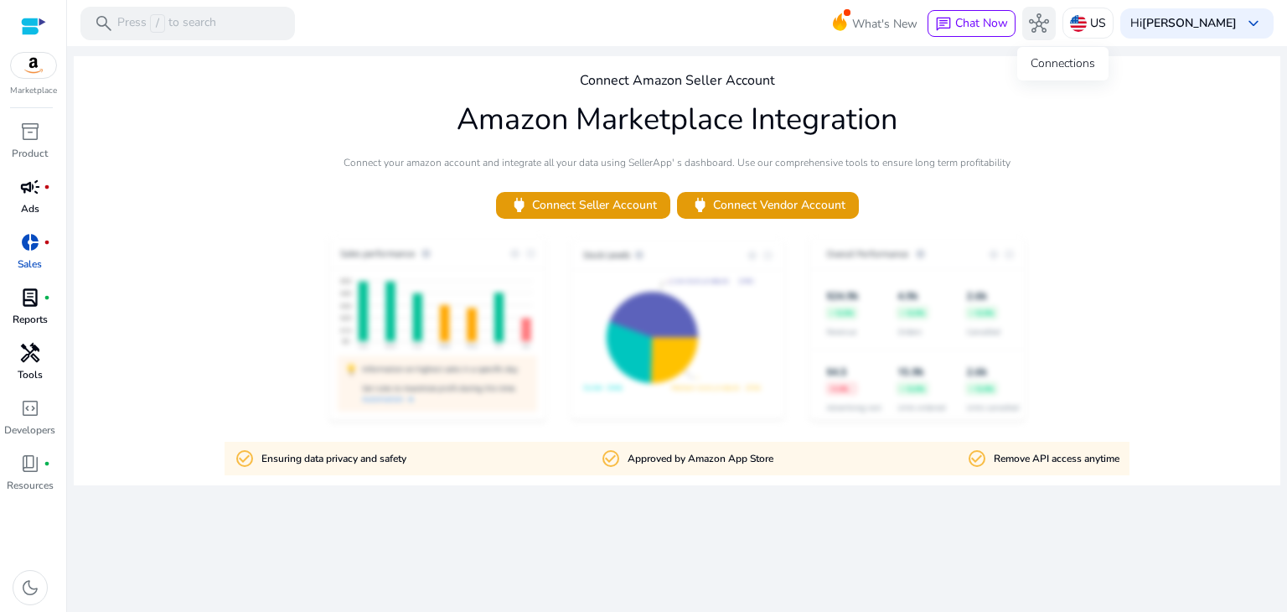
click at [1049, 21] on span "hub" at bounding box center [1039, 23] width 20 height 20
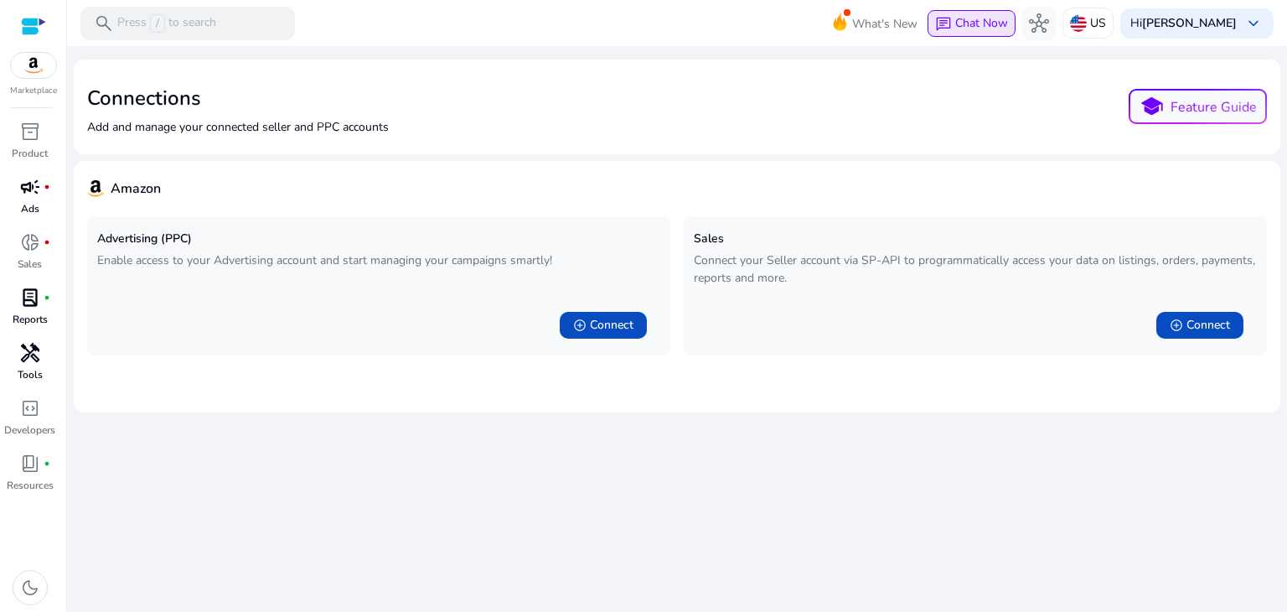
click at [981, 30] on span "Chat Now" at bounding box center [981, 23] width 53 height 16
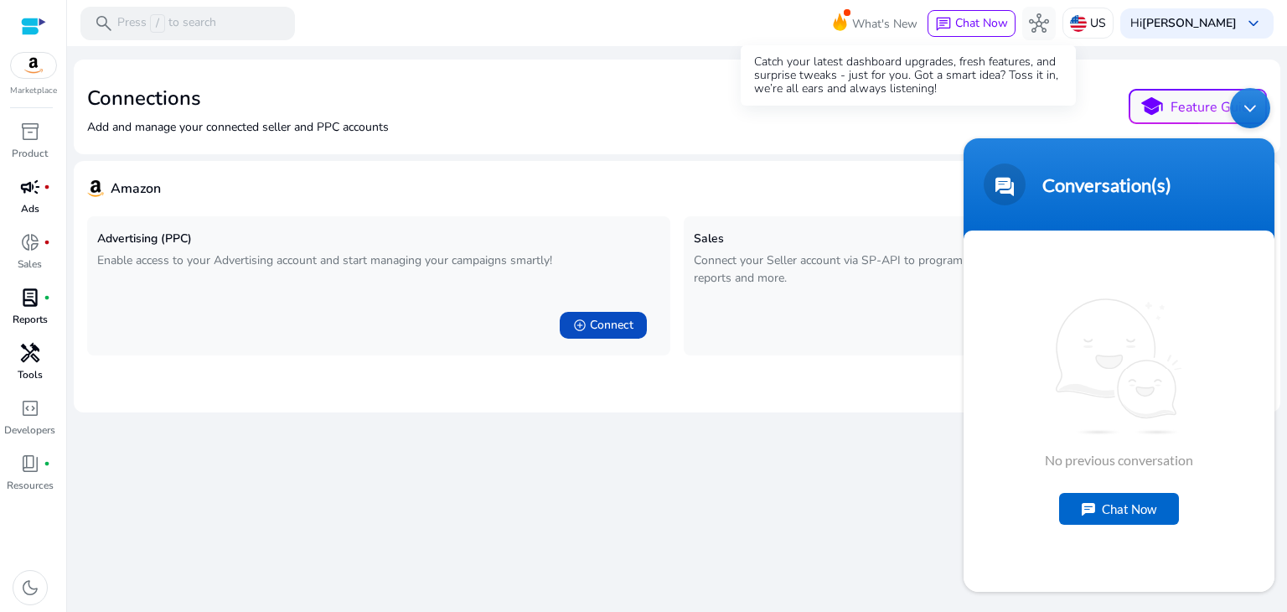
click at [912, 22] on span "What's New" at bounding box center [884, 23] width 65 height 29
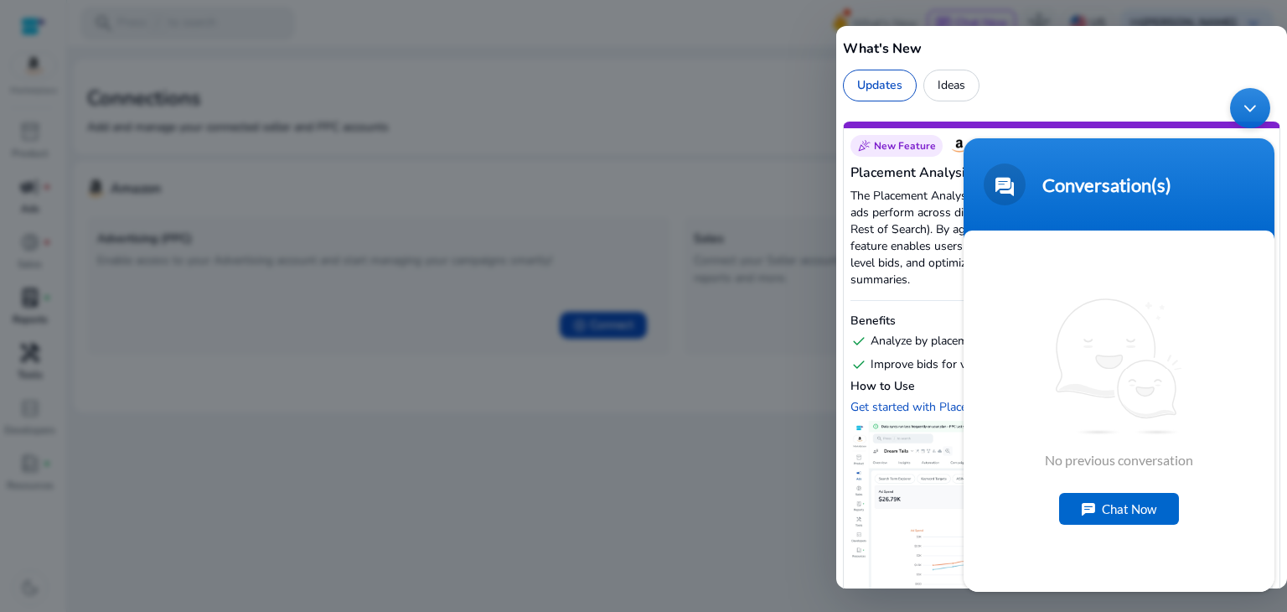
click at [1256, 105] on div "Minimize live chat window" at bounding box center [1250, 107] width 40 height 40
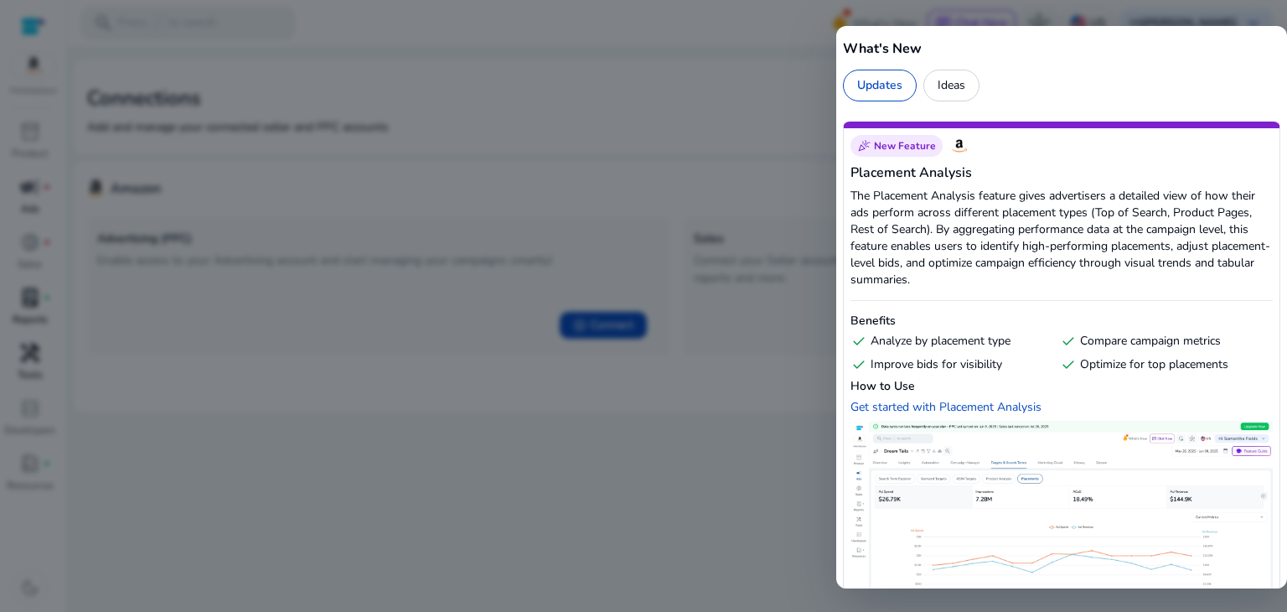
click at [735, 54] on div at bounding box center [643, 306] width 1287 height 612
